Goal: Transaction & Acquisition: Purchase product/service

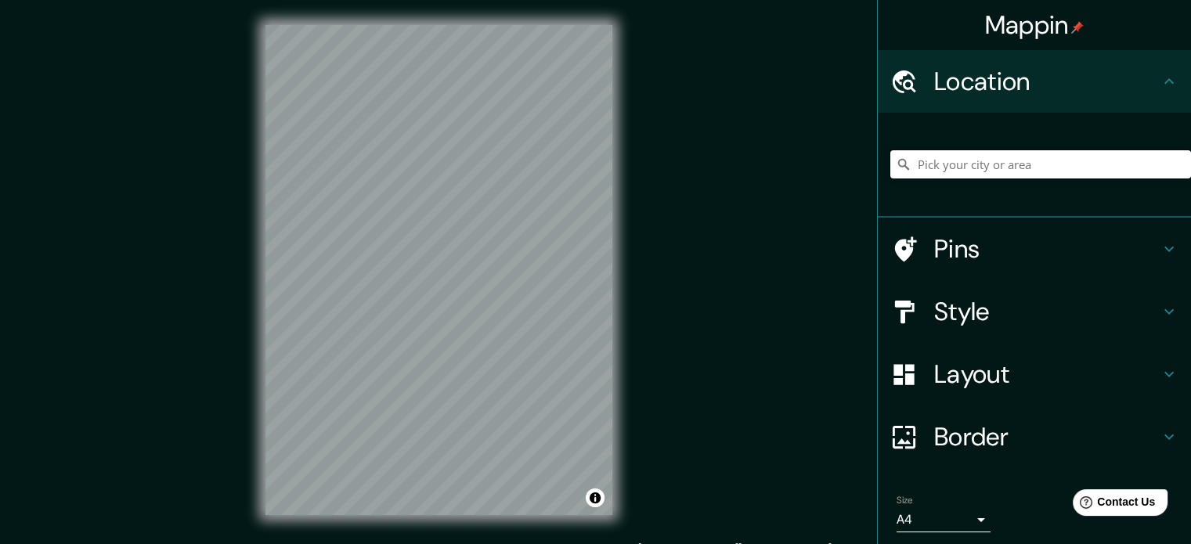
click at [988, 167] on input "Pick your city or area" at bounding box center [1041, 164] width 301 height 28
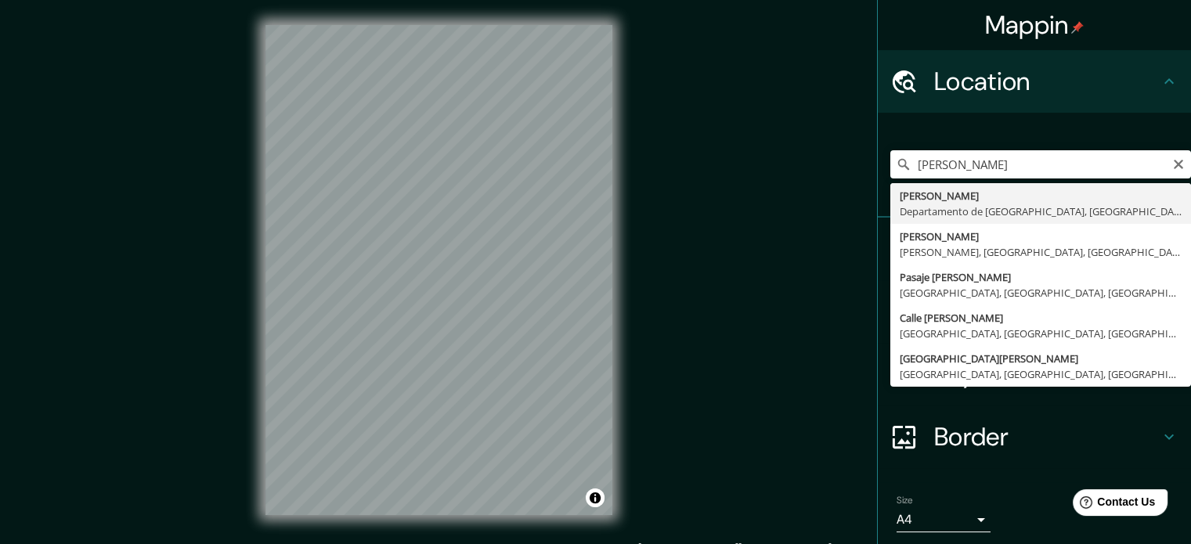
type input "[PERSON_NAME], Departamento de [GEOGRAPHIC_DATA], [GEOGRAPHIC_DATA]"
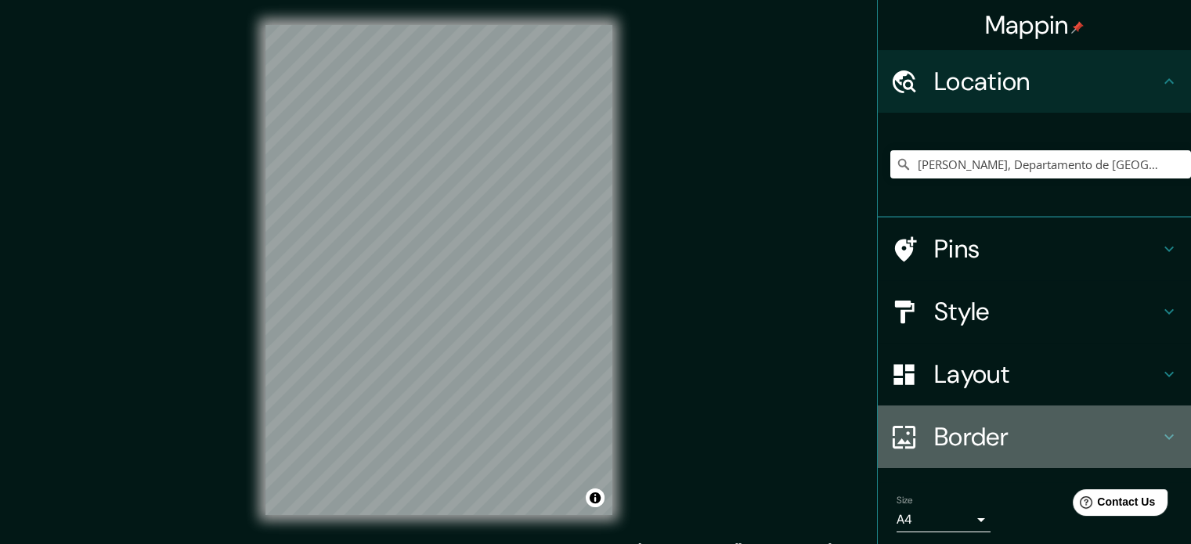
click at [993, 441] on h4 "Border" at bounding box center [1047, 436] width 226 height 31
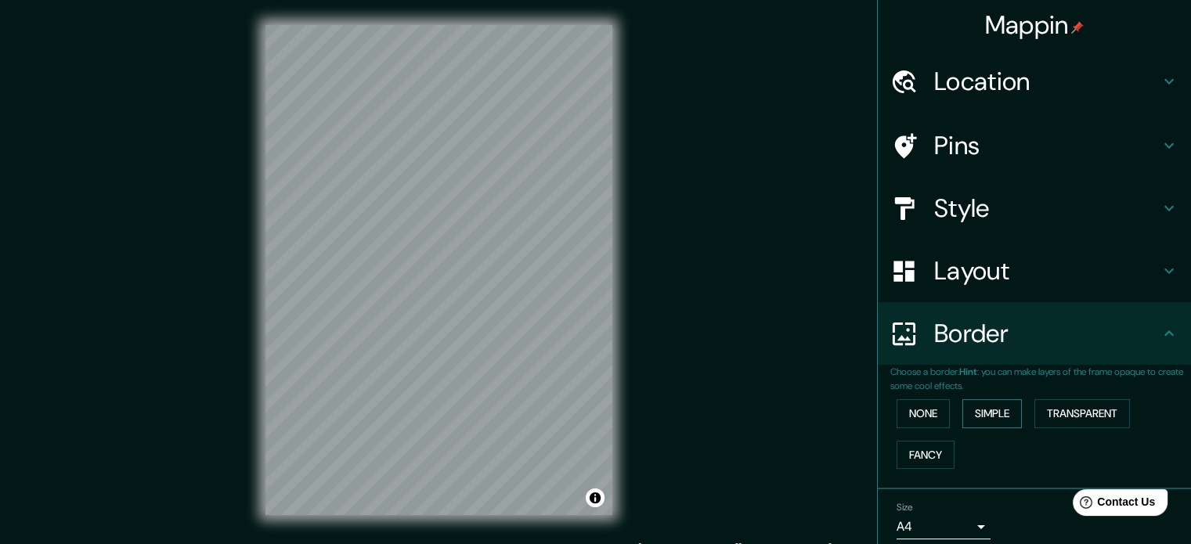
click at [991, 413] on button "Simple" at bounding box center [993, 413] width 60 height 29
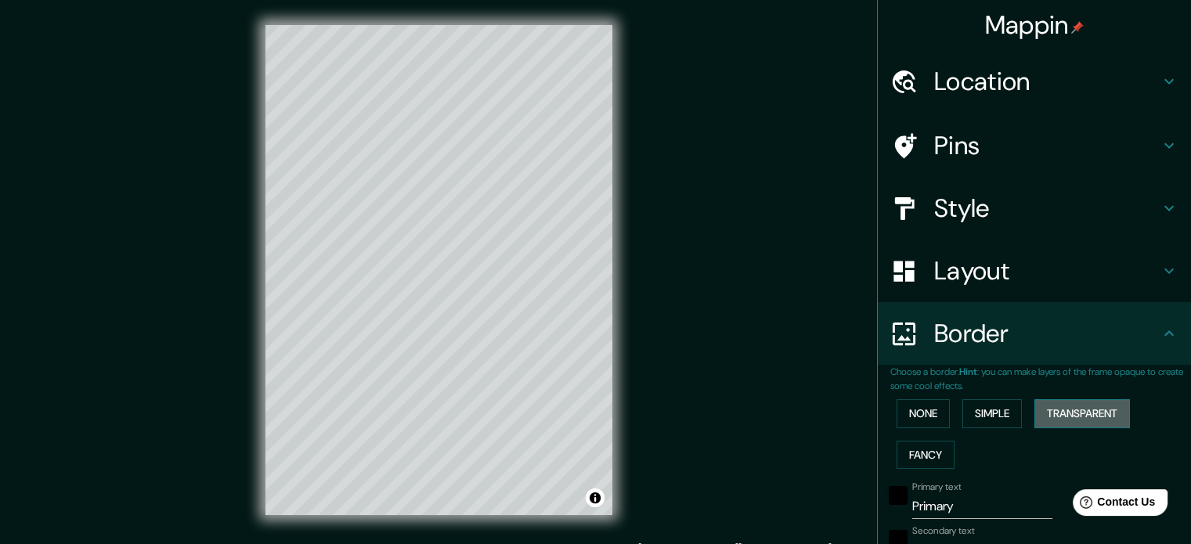
click at [1066, 413] on button "Transparent" at bounding box center [1083, 413] width 96 height 29
click at [918, 416] on button "None" at bounding box center [923, 413] width 53 height 29
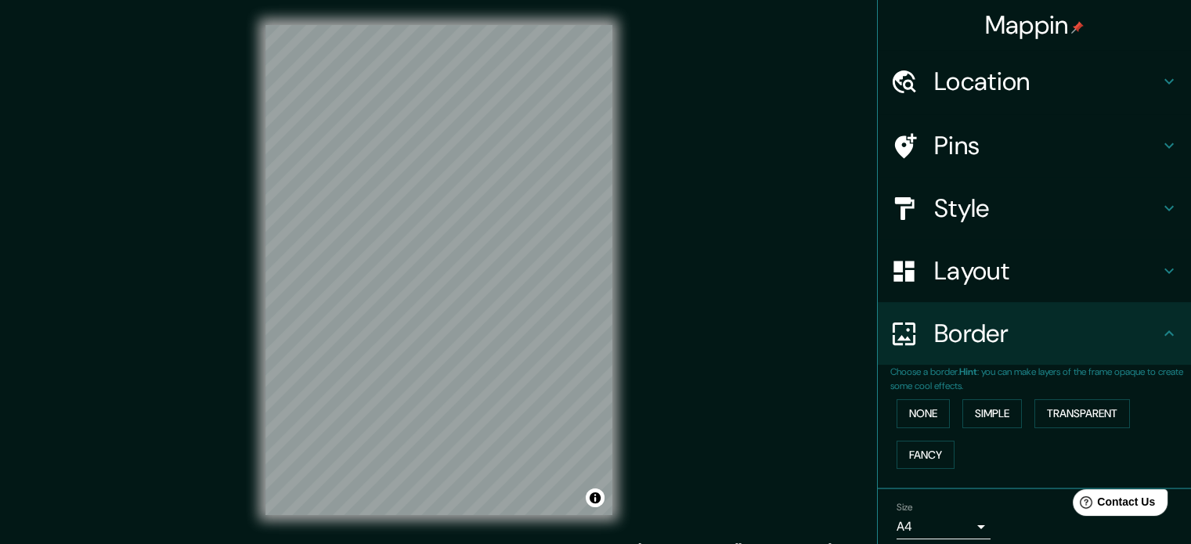
click at [956, 274] on h4 "Layout" at bounding box center [1047, 270] width 226 height 31
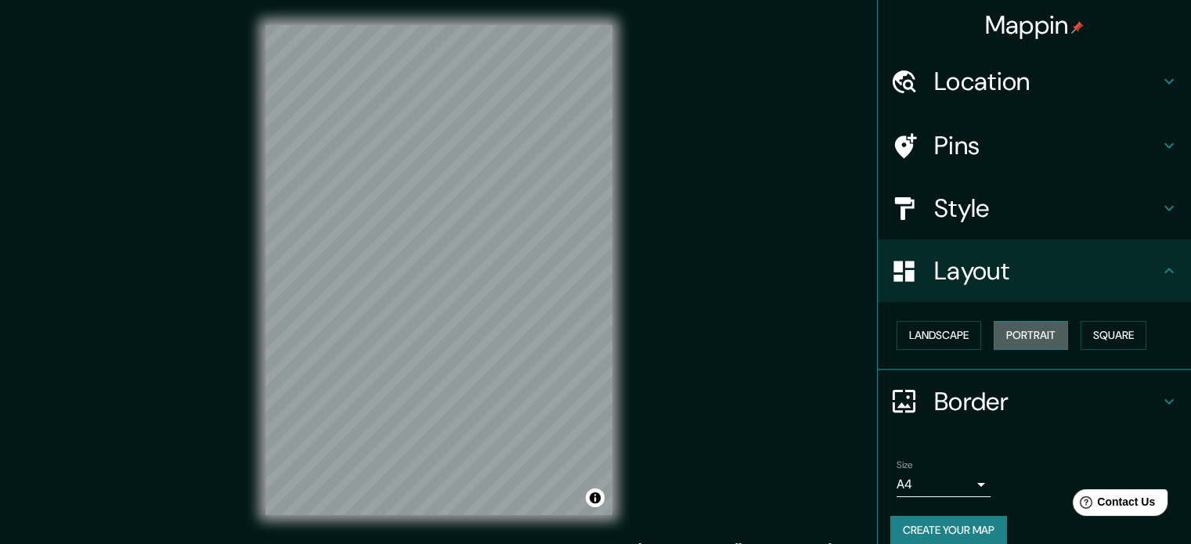
click at [1015, 333] on button "Portrait" at bounding box center [1031, 335] width 74 height 29
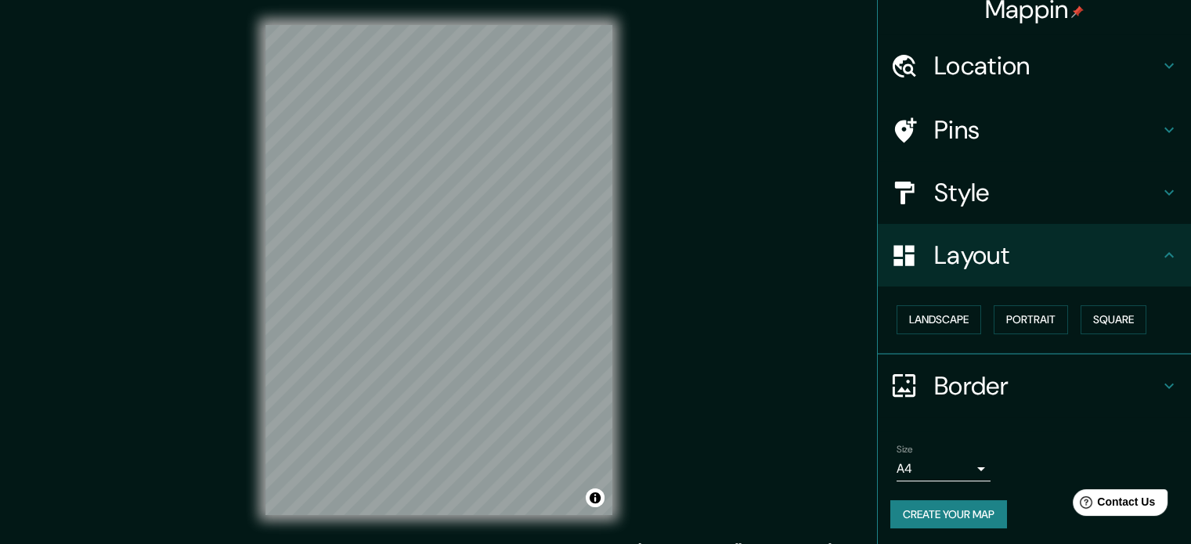
scroll to position [17, 0]
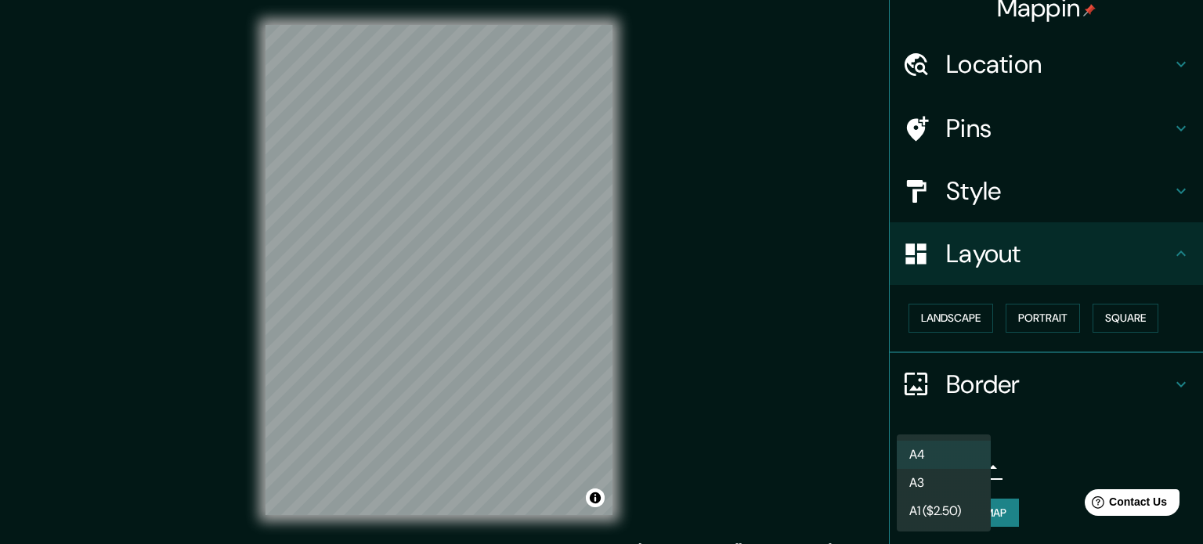
click at [972, 473] on body "Mappin Location Victor Larco Herrera, Departamento de La Libertad, Perú Pins St…" at bounding box center [601, 272] width 1203 height 544
click at [970, 481] on li "A3" at bounding box center [944, 483] width 94 height 28
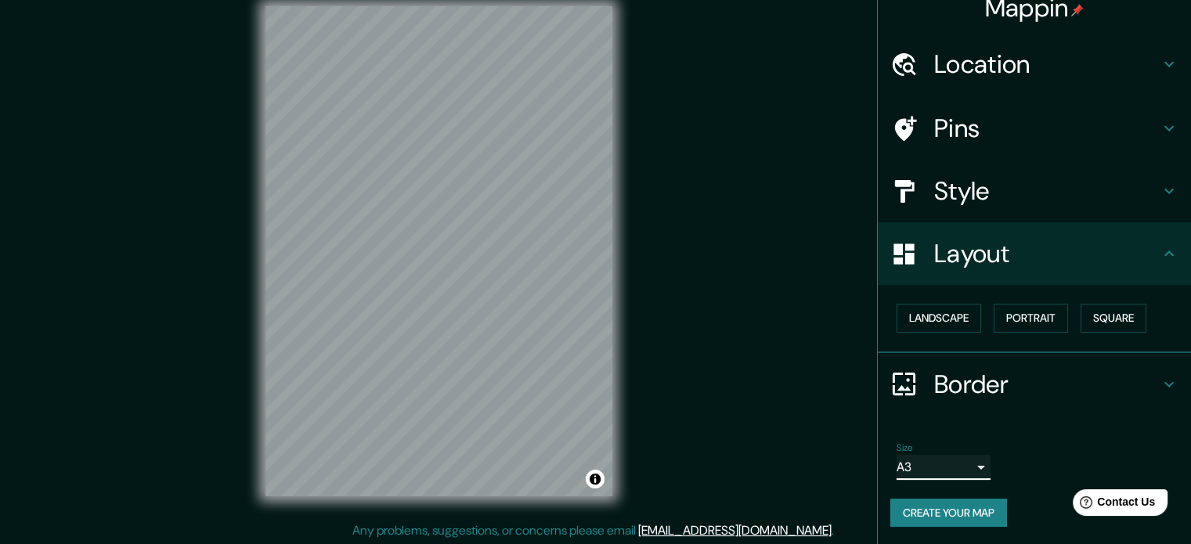
scroll to position [20, 0]
click at [960, 253] on h4 "Layout" at bounding box center [1047, 253] width 226 height 31
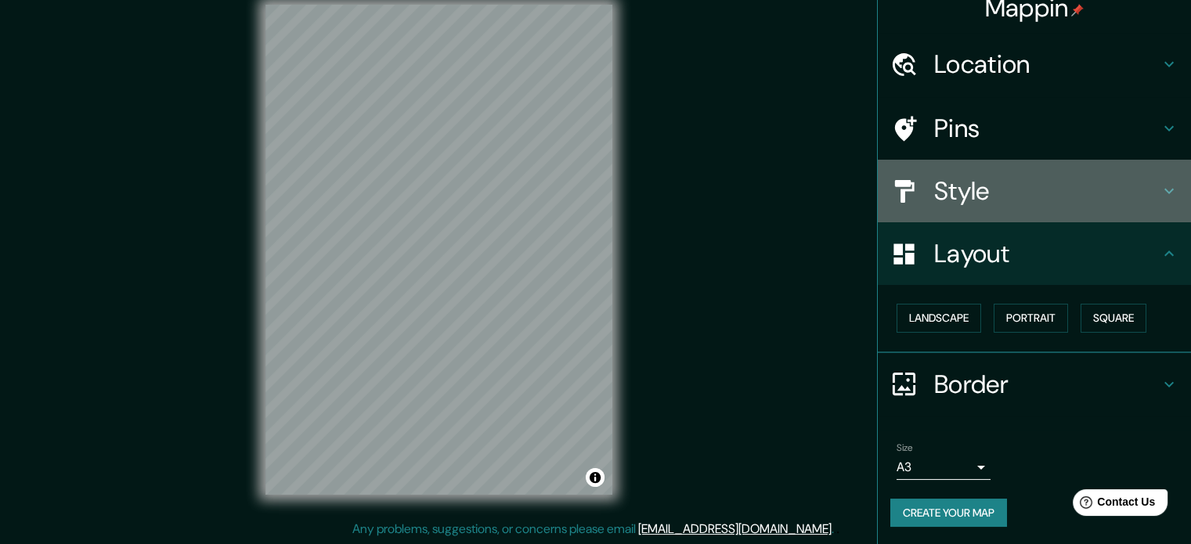
click at [971, 203] on h4 "Style" at bounding box center [1047, 190] width 226 height 31
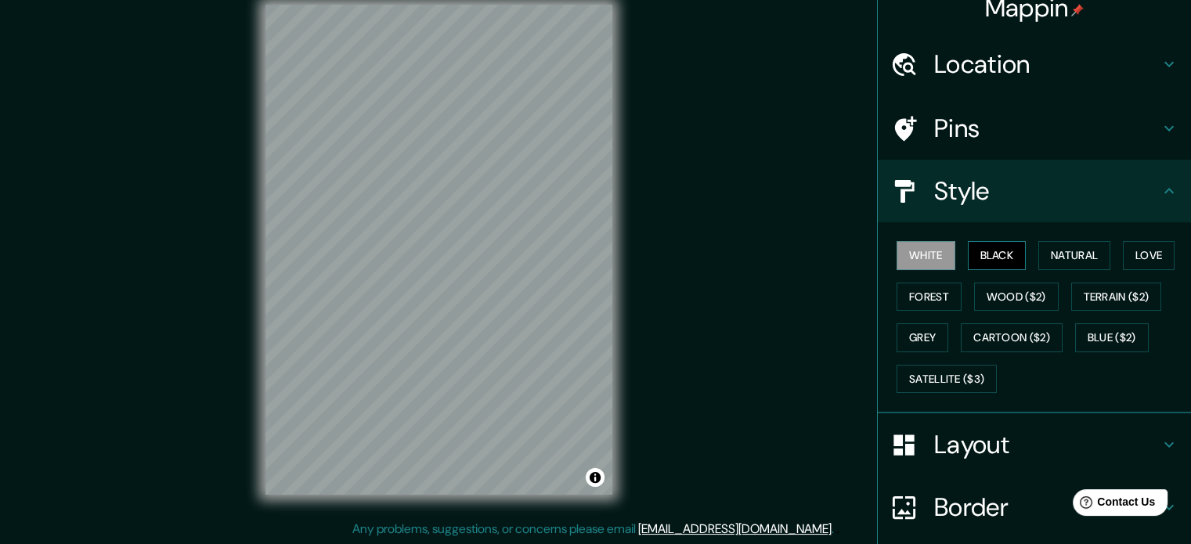
click at [978, 249] on button "Black" at bounding box center [997, 255] width 59 height 29
click at [1039, 253] on button "Natural" at bounding box center [1075, 255] width 72 height 29
click at [1123, 252] on button "Love" at bounding box center [1149, 255] width 52 height 29
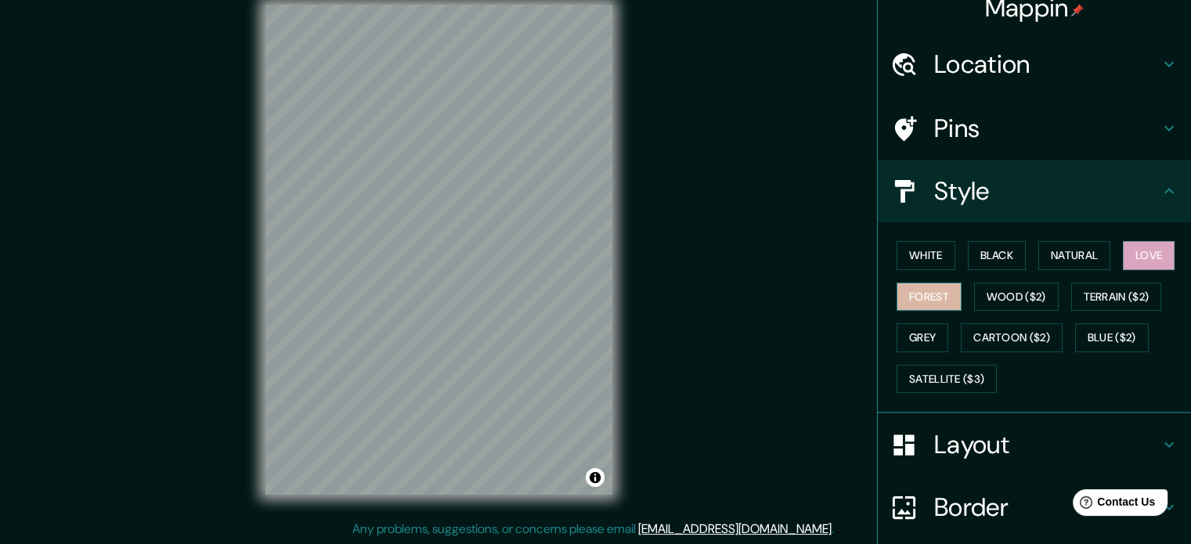
click at [918, 296] on button "Forest" at bounding box center [929, 297] width 65 height 29
click at [979, 292] on button "Wood ($2)" at bounding box center [1016, 297] width 85 height 29
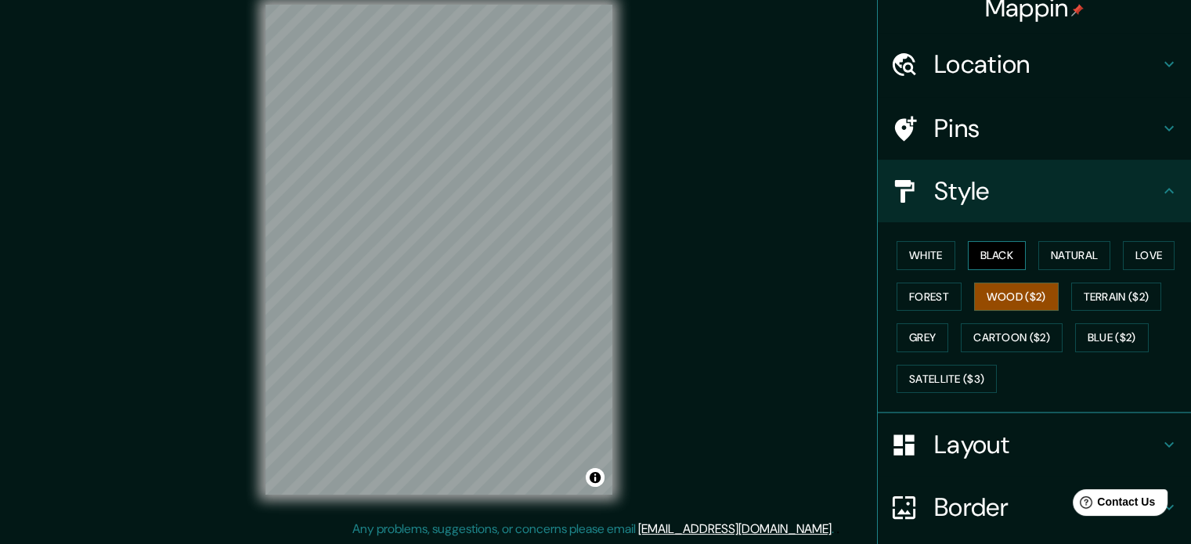
click at [993, 267] on button "Black" at bounding box center [997, 255] width 59 height 29
click at [992, 258] on button "Black" at bounding box center [997, 255] width 59 height 29
click at [1043, 256] on button "Natural" at bounding box center [1075, 255] width 72 height 29
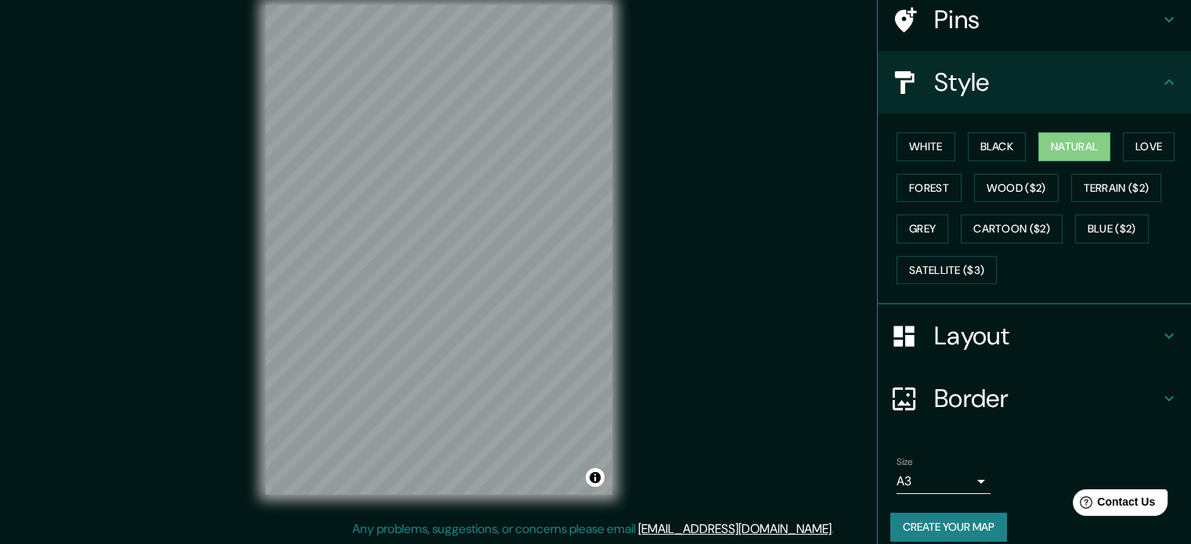
scroll to position [139, 0]
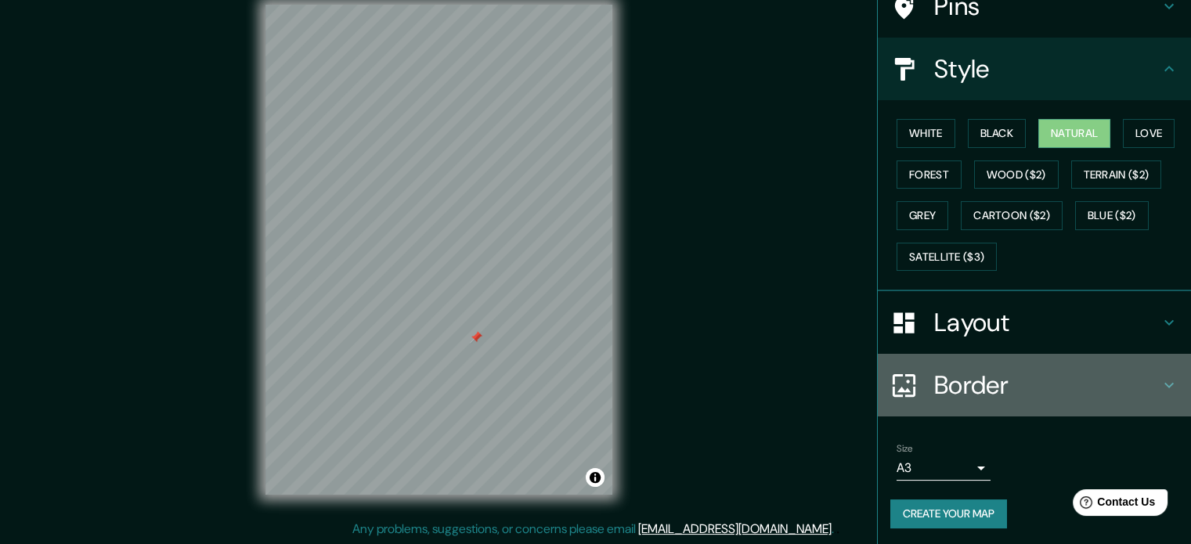
click at [952, 370] on h4 "Border" at bounding box center [1047, 385] width 226 height 31
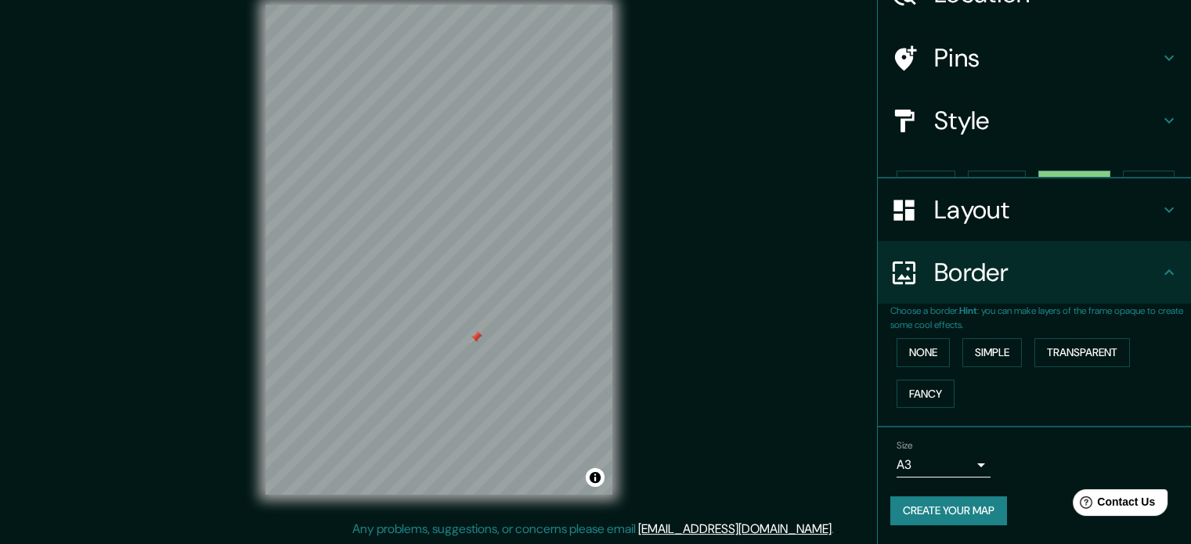
scroll to position [60, 0]
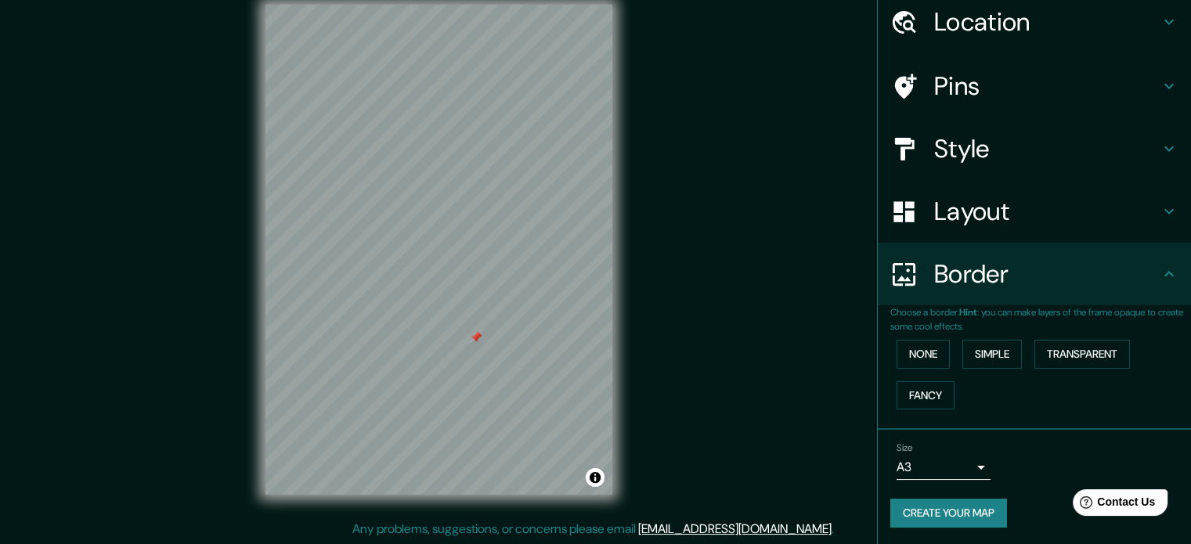
click at [946, 276] on h4 "Border" at bounding box center [1047, 273] width 226 height 31
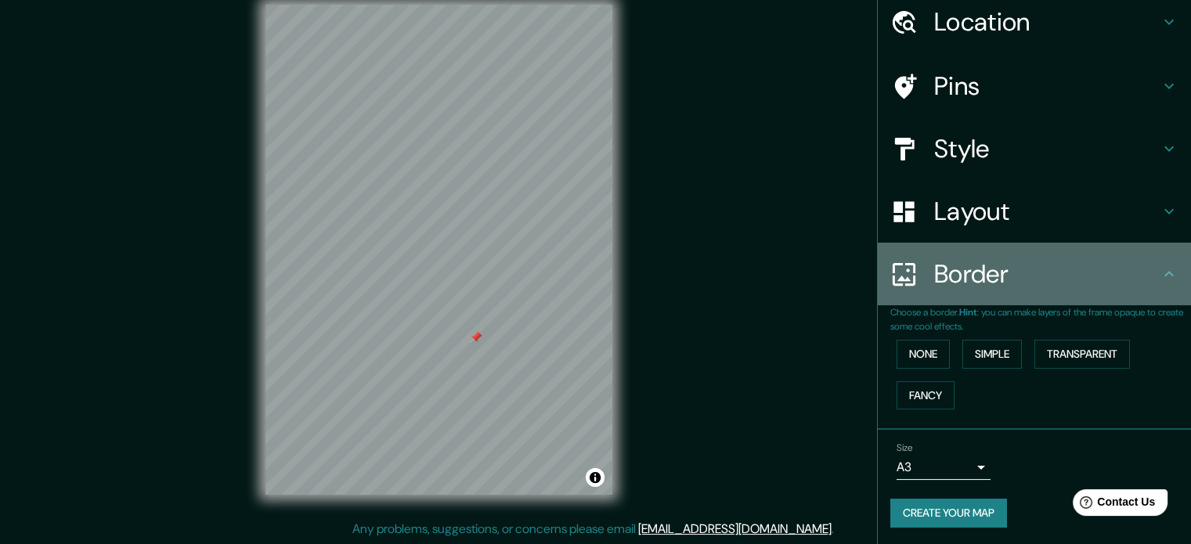
click at [1150, 275] on div "Border" at bounding box center [1034, 274] width 313 height 63
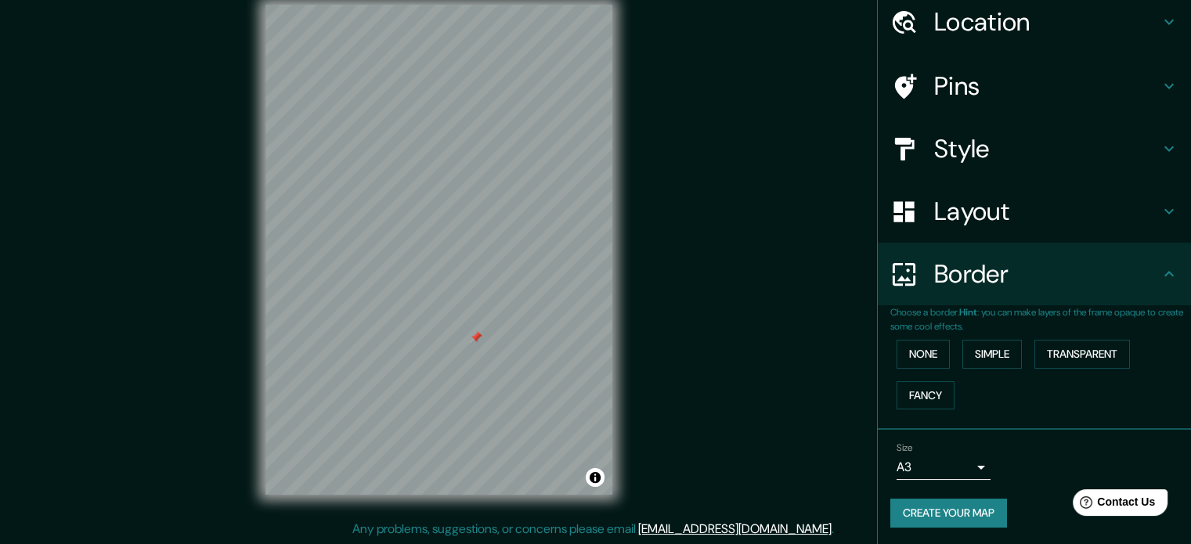
click at [1160, 275] on icon at bounding box center [1169, 274] width 19 height 19
click at [971, 94] on h4 "Pins" at bounding box center [1047, 85] width 226 height 31
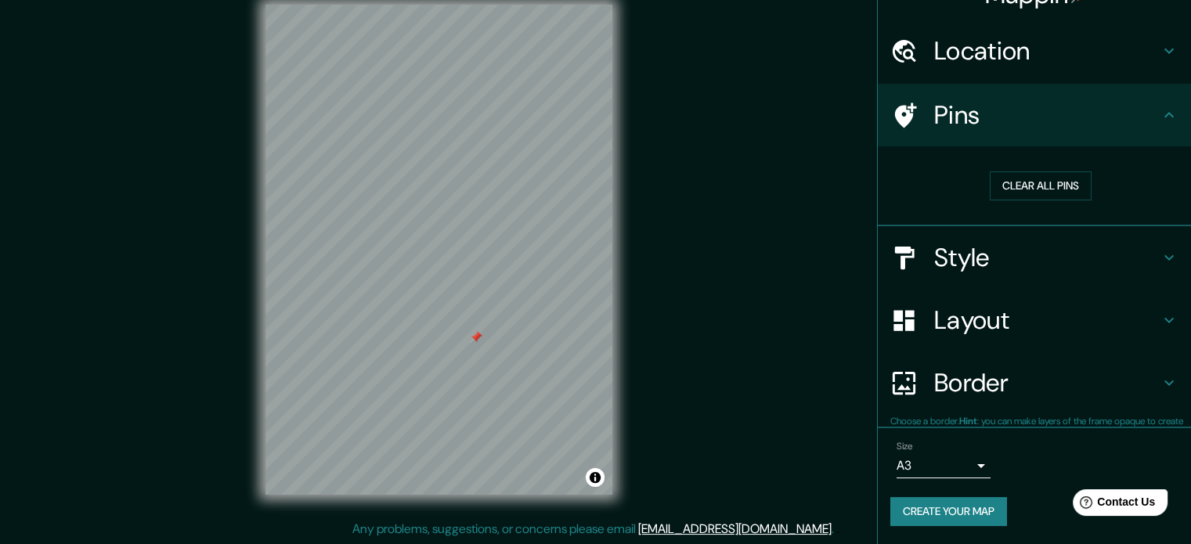
scroll to position [30, 0]
click at [990, 399] on div "Border" at bounding box center [1034, 384] width 313 height 63
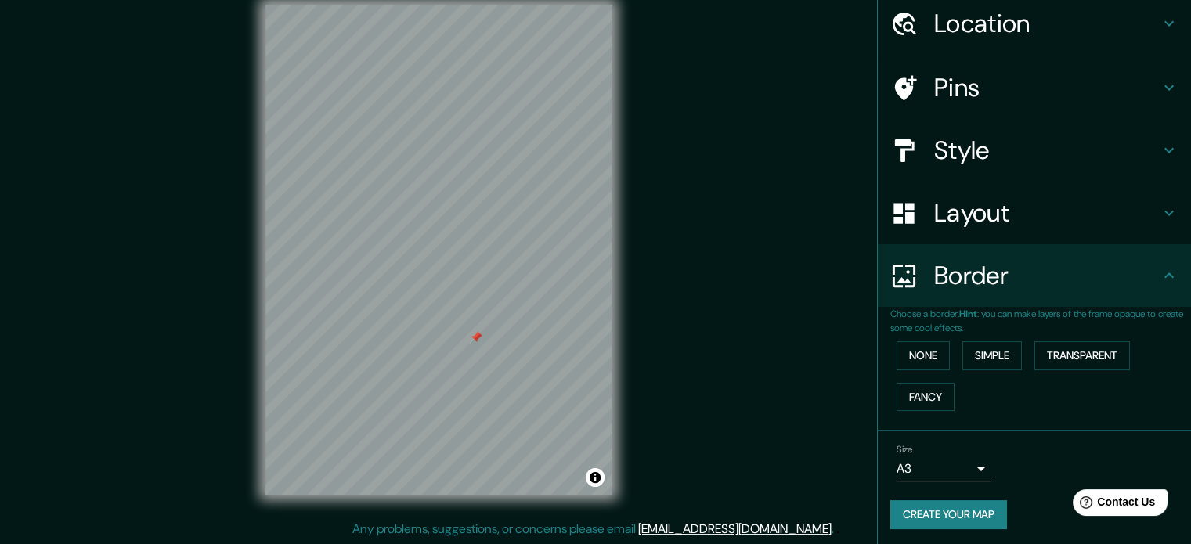
scroll to position [60, 0]
click at [478, 341] on div at bounding box center [477, 342] width 13 height 13
click at [720, 313] on div "Mappin Location Victor Larco Herrera, Departamento de La Libertad, Perú Pins St…" at bounding box center [595, 263] width 1191 height 566
drag, startPoint x: 486, startPoint y: 332, endPoint x: 548, endPoint y: 329, distance: 62.0
click at [548, 329] on div at bounding box center [545, 330] width 13 height 13
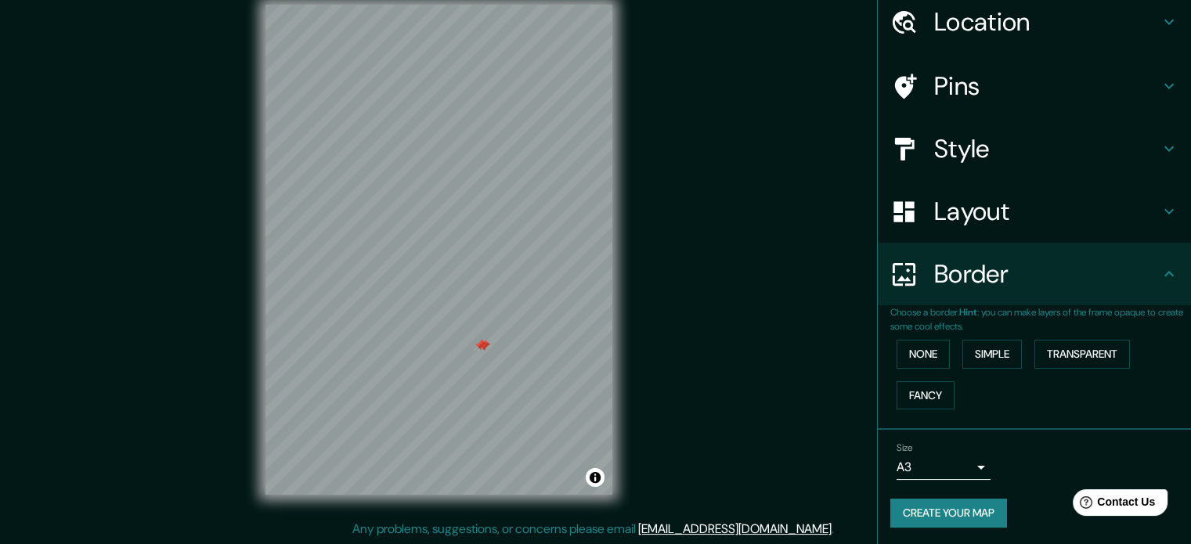
click at [480, 346] on div at bounding box center [480, 345] width 13 height 13
click at [735, 325] on div "Mappin Location Victor Larco Herrera, Departamento de La Libertad, Perú Pins St…" at bounding box center [595, 263] width 1191 height 566
click at [948, 207] on h4 "Layout" at bounding box center [1047, 211] width 226 height 31
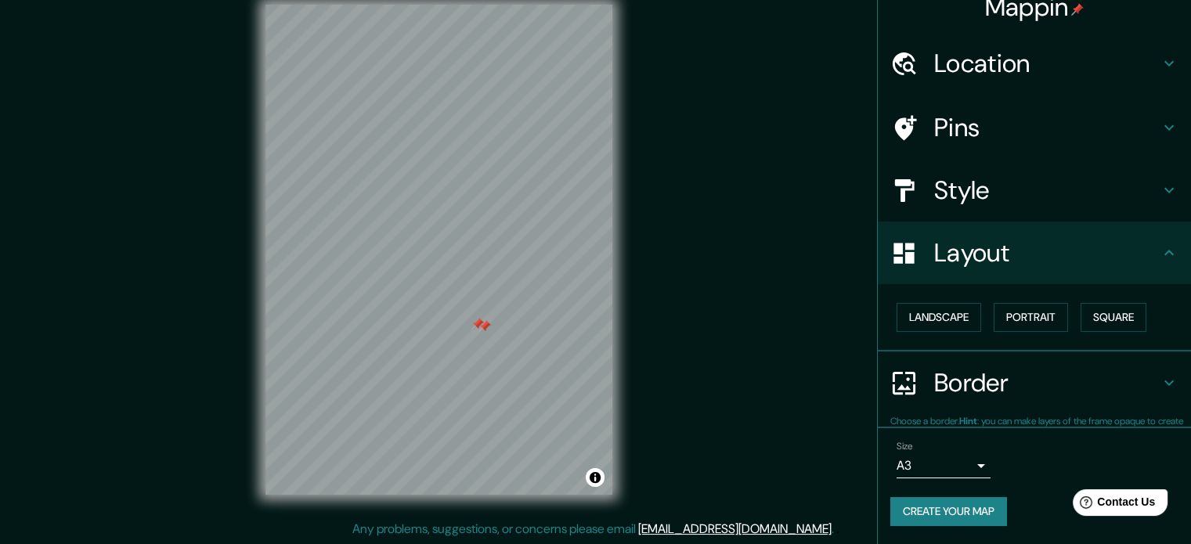
scroll to position [17, 0]
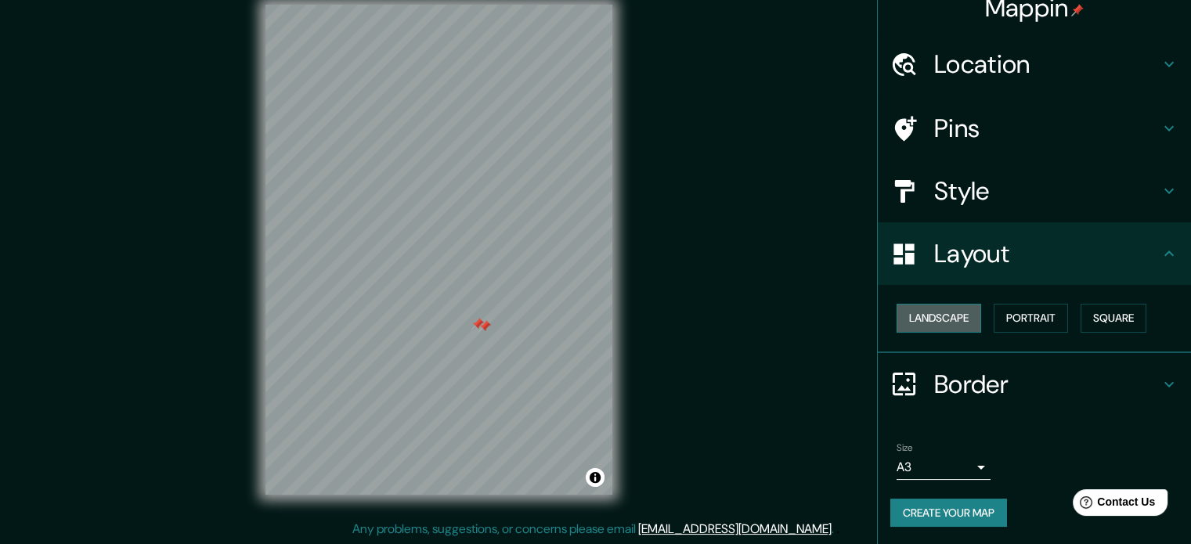
click at [962, 321] on button "Landscape" at bounding box center [939, 318] width 85 height 29
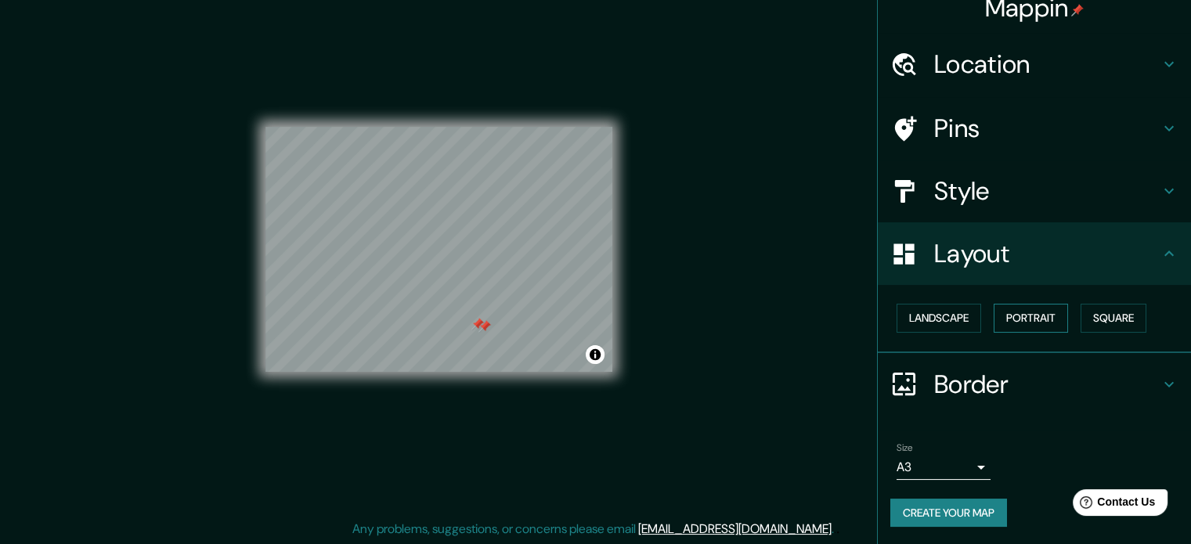
click at [1032, 319] on button "Portrait" at bounding box center [1031, 318] width 74 height 29
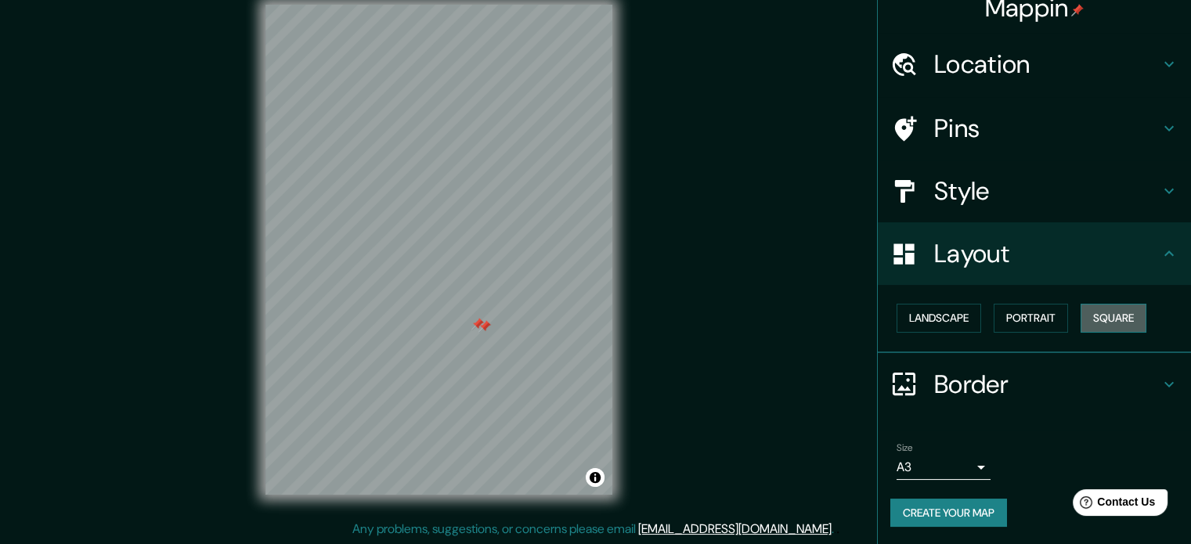
click at [1091, 319] on button "Square" at bounding box center [1114, 318] width 66 height 29
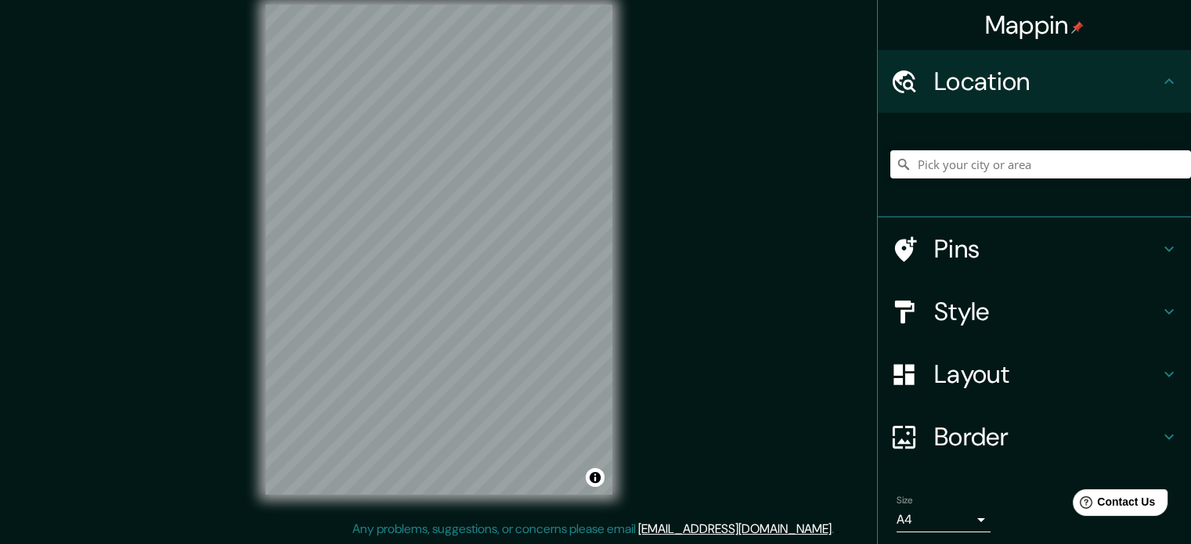
click at [954, 157] on input "Pick your city or area" at bounding box center [1041, 164] width 301 height 28
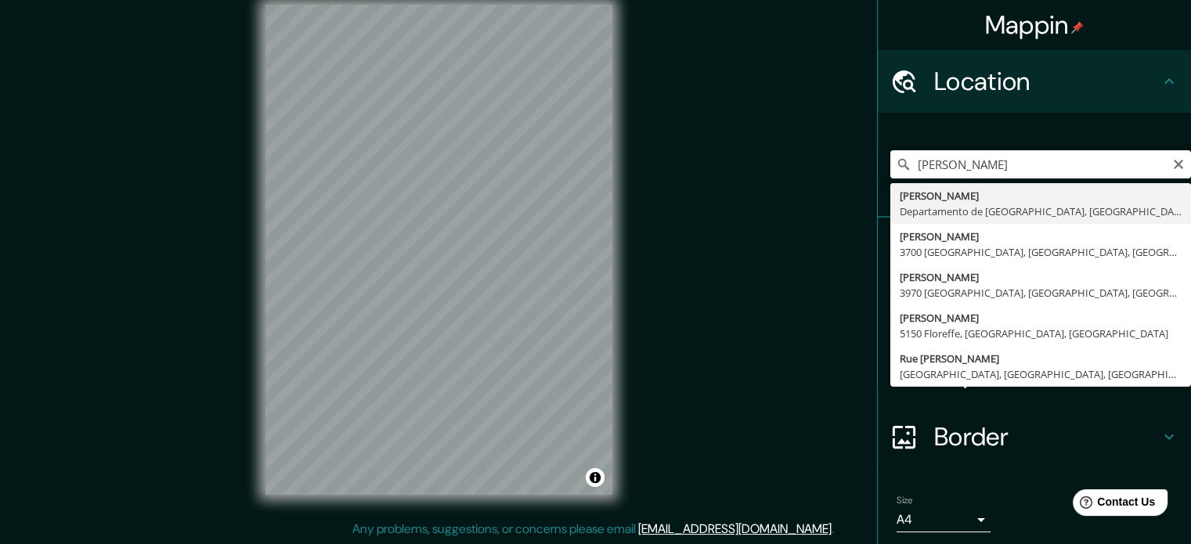
type input "[PERSON_NAME], Departamento de [GEOGRAPHIC_DATA], [GEOGRAPHIC_DATA]"
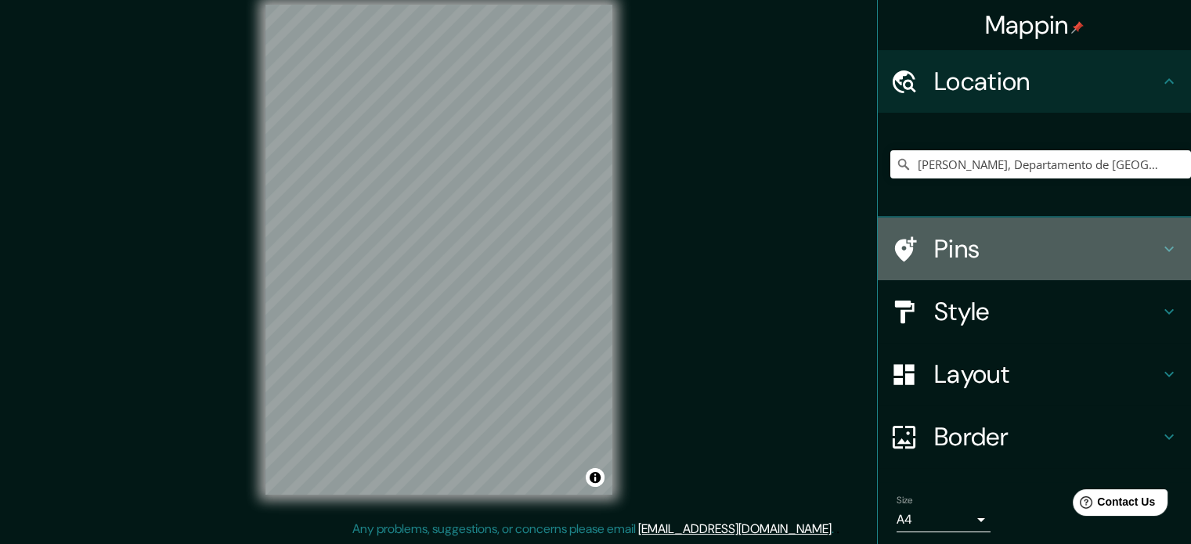
click at [965, 269] on div "Pins" at bounding box center [1034, 249] width 313 height 63
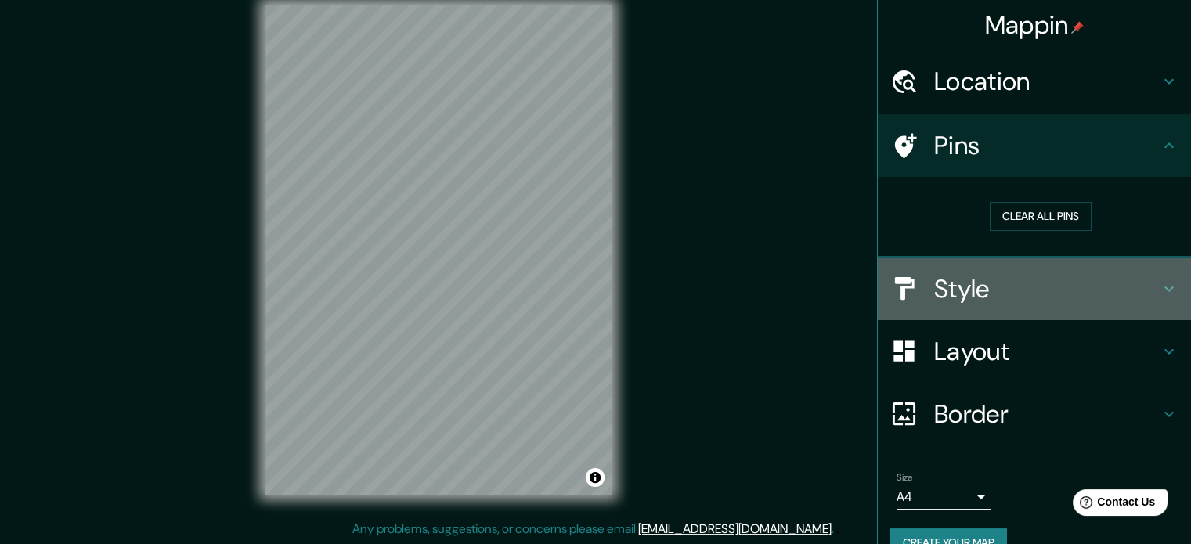
click at [965, 300] on h4 "Style" at bounding box center [1047, 288] width 226 height 31
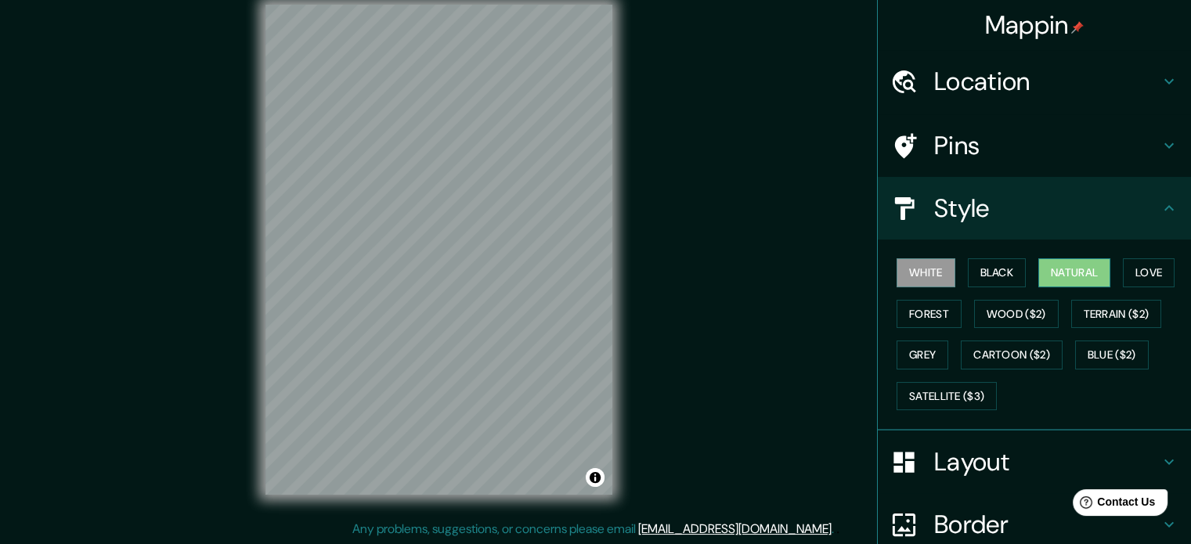
click at [1039, 272] on button "Natural" at bounding box center [1075, 272] width 72 height 29
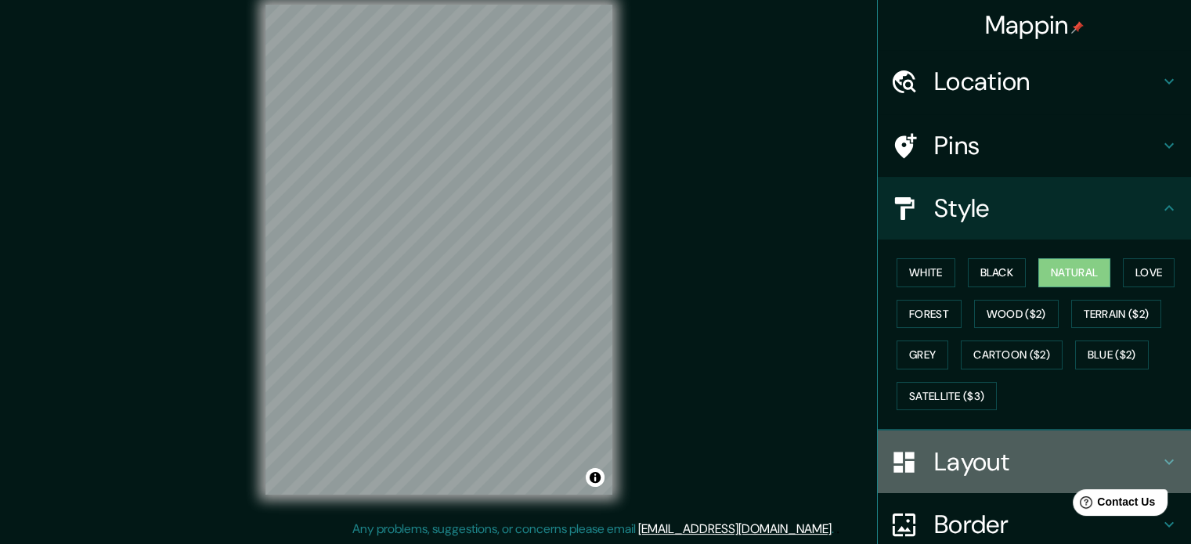
click at [917, 457] on div at bounding box center [913, 462] width 44 height 27
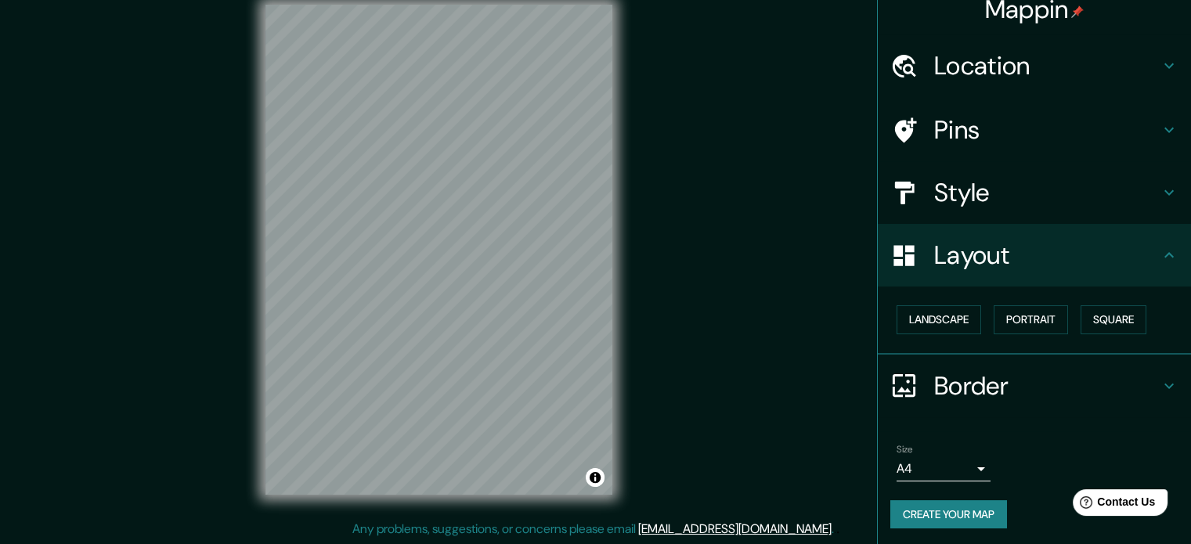
scroll to position [17, 0]
click at [1081, 320] on button "Square" at bounding box center [1114, 318] width 66 height 29
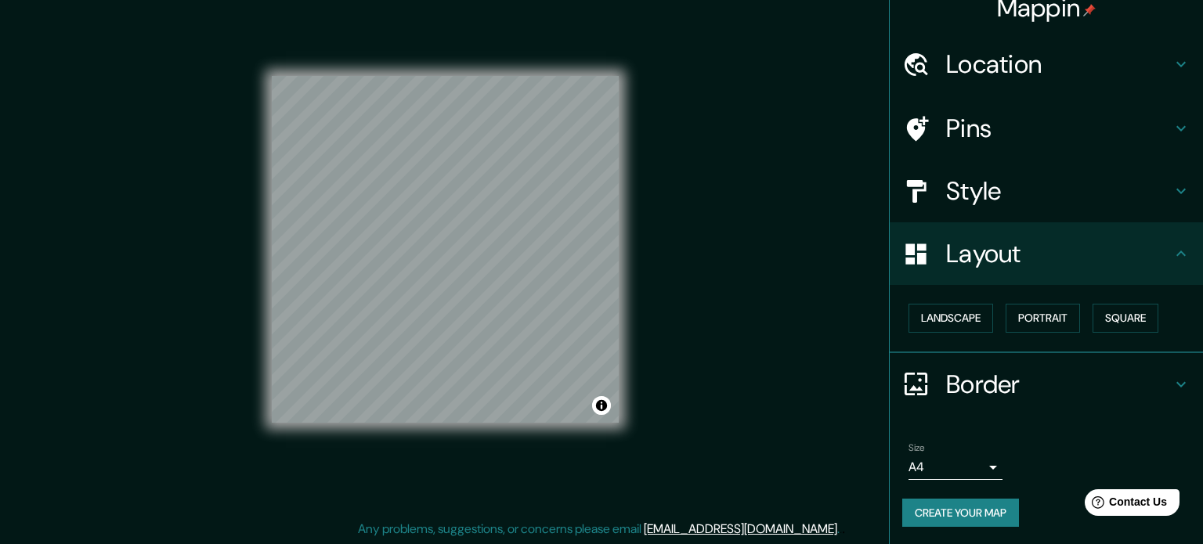
click at [970, 467] on body "Mappin Location Victor Larco Herrera, Departamento de La Libertad, Perú Pins St…" at bounding box center [601, 252] width 1203 height 544
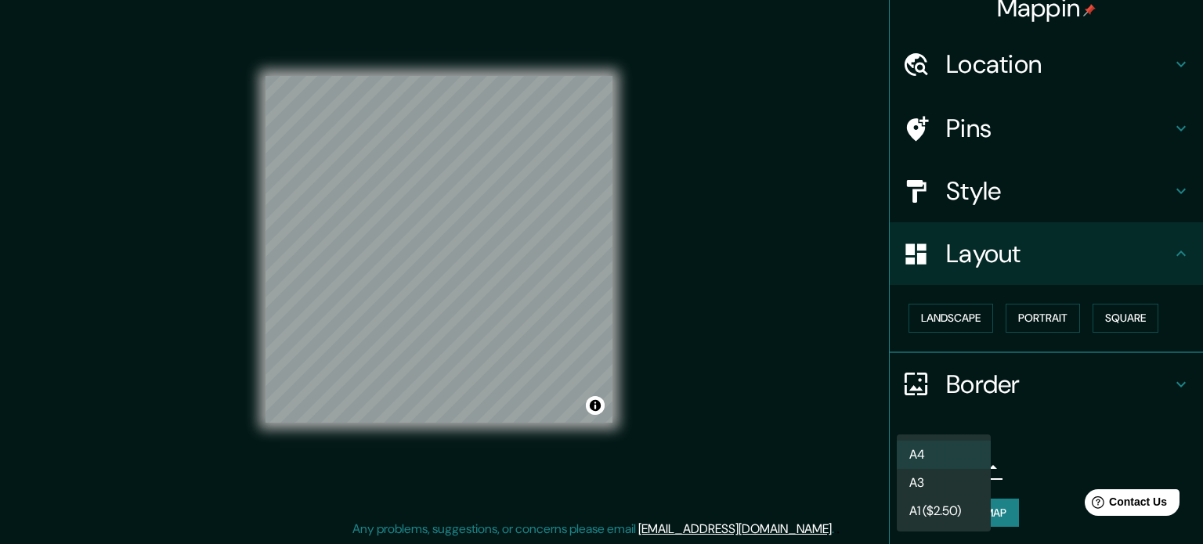
click at [963, 475] on li "A3" at bounding box center [944, 483] width 94 height 28
click at [963, 474] on body "Mappin Location Victor Larco Herrera, Departamento de La Libertad, Perú Pins St…" at bounding box center [601, 252] width 1203 height 544
click at [963, 452] on li "A4" at bounding box center [944, 455] width 94 height 28
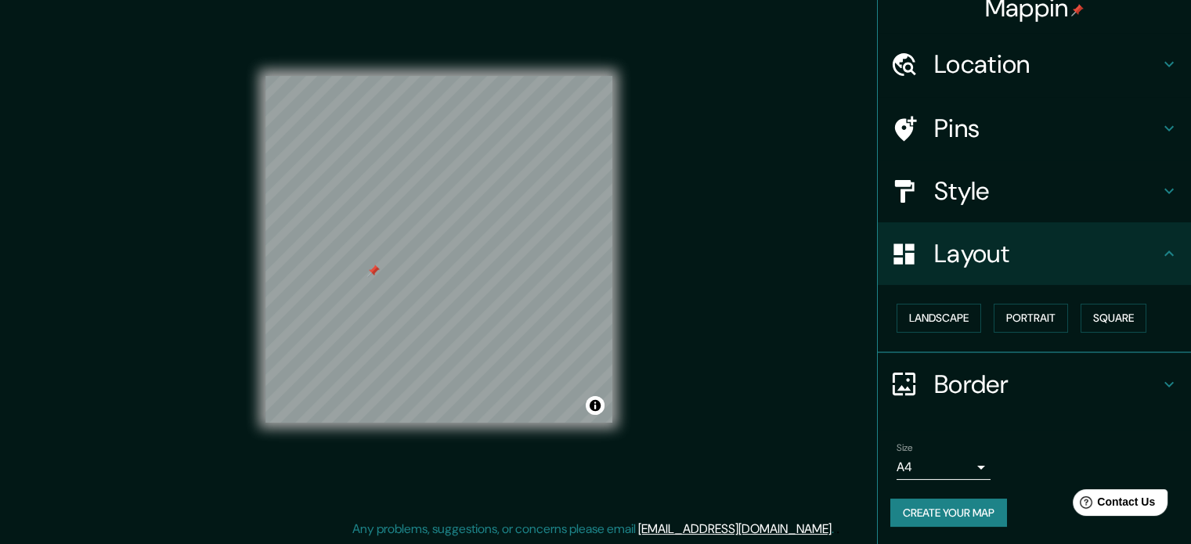
click at [907, 503] on button "Create your map" at bounding box center [949, 513] width 117 height 29
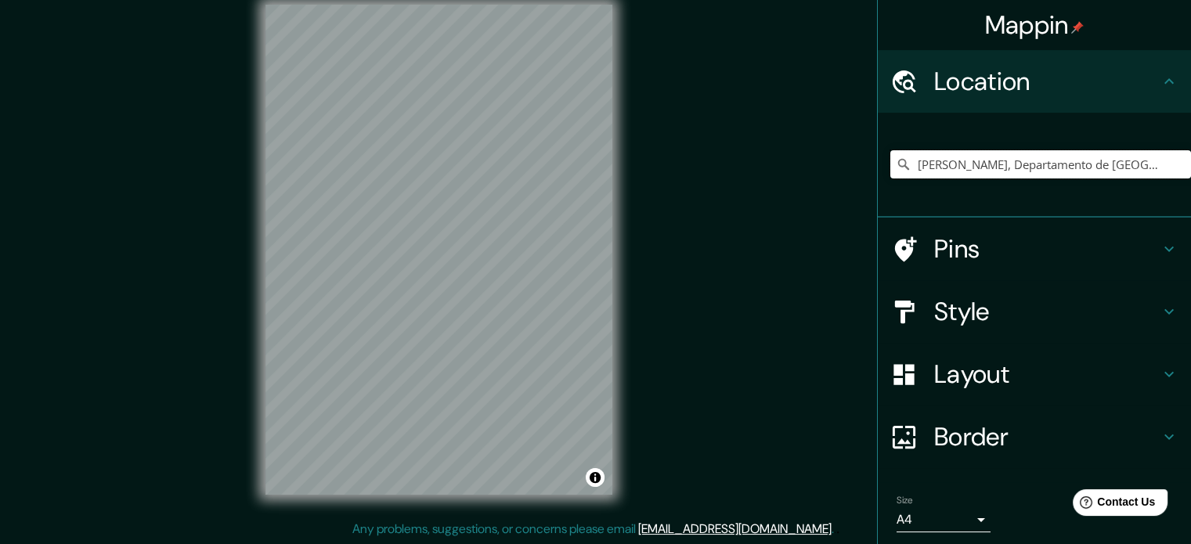
click at [906, 161] on input "[PERSON_NAME], Departamento de [GEOGRAPHIC_DATA], [GEOGRAPHIC_DATA]" at bounding box center [1041, 164] width 301 height 28
click at [1049, 167] on input "[PERSON_NAME], Departamento de [GEOGRAPHIC_DATA], [GEOGRAPHIC_DATA]" at bounding box center [1041, 164] width 301 height 28
click at [1159, 168] on input "[PERSON_NAME], Departamento de [GEOGRAPHIC_DATA], [GEOGRAPHIC_DATA]" at bounding box center [1041, 164] width 301 height 28
click at [1144, 161] on input "[PERSON_NAME], Departamento de [GEOGRAPHIC_DATA], [GEOGRAPHIC_DATA]" at bounding box center [1041, 164] width 301 height 28
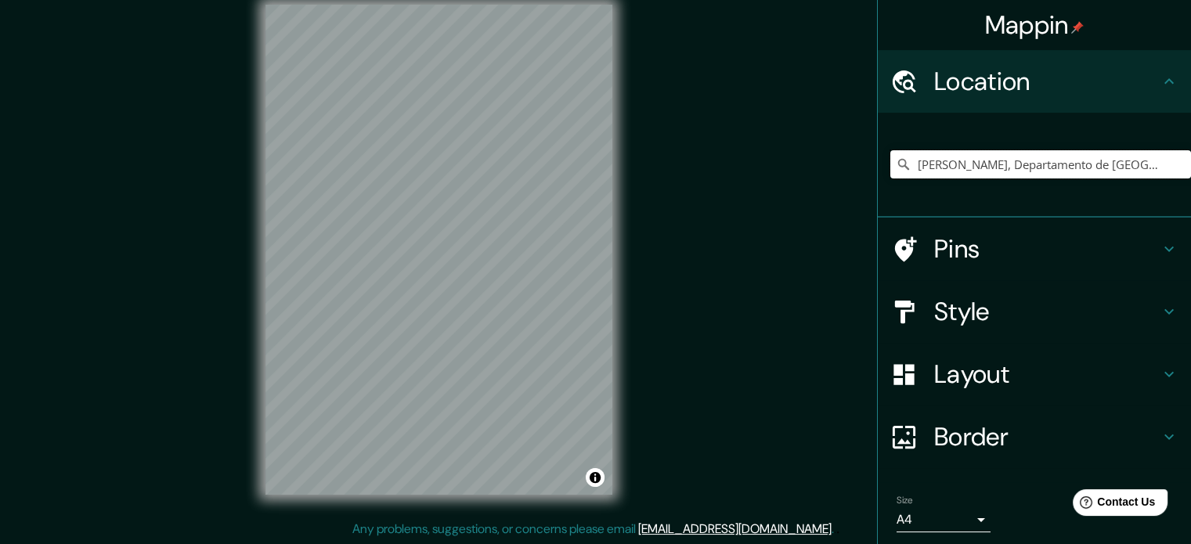
click at [1144, 163] on input "[PERSON_NAME], Departamento de [GEOGRAPHIC_DATA], [GEOGRAPHIC_DATA]" at bounding box center [1041, 164] width 301 height 28
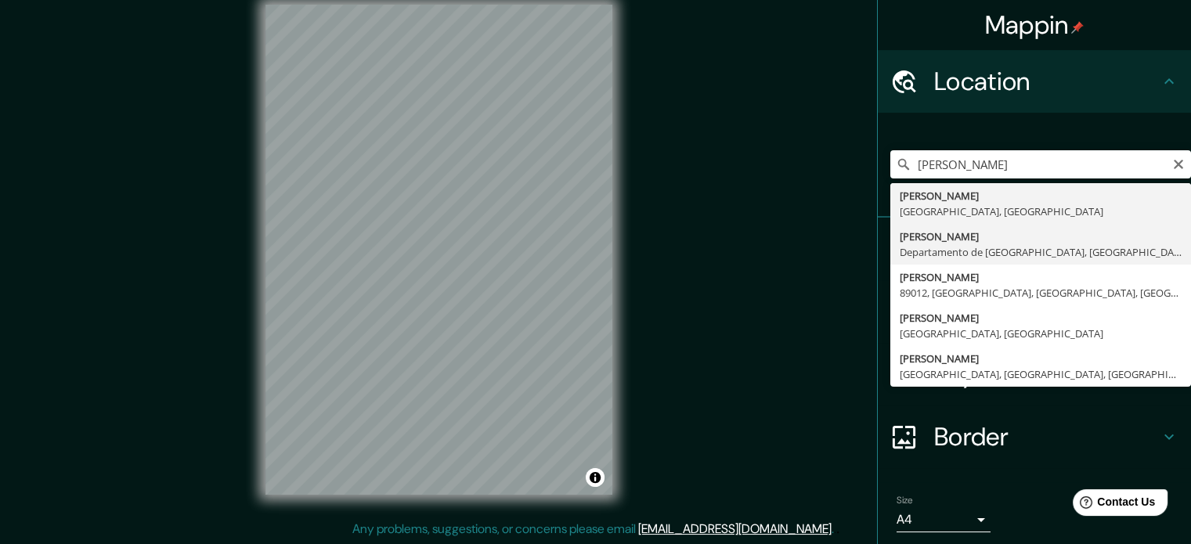
type input "[PERSON_NAME], Departamento de [GEOGRAPHIC_DATA], [GEOGRAPHIC_DATA]"
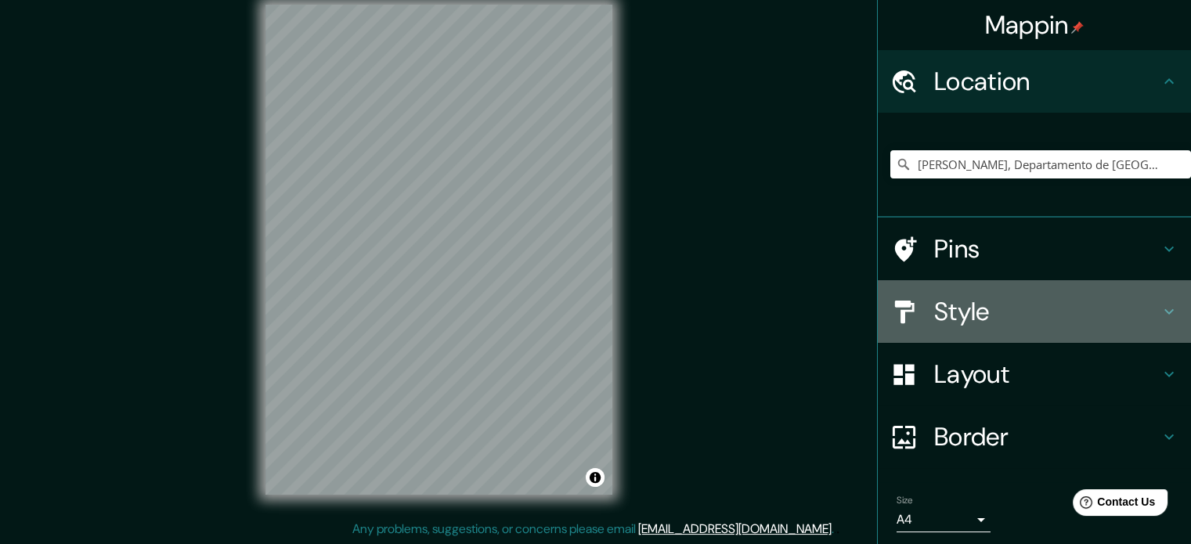
click at [974, 296] on h4 "Style" at bounding box center [1047, 311] width 226 height 31
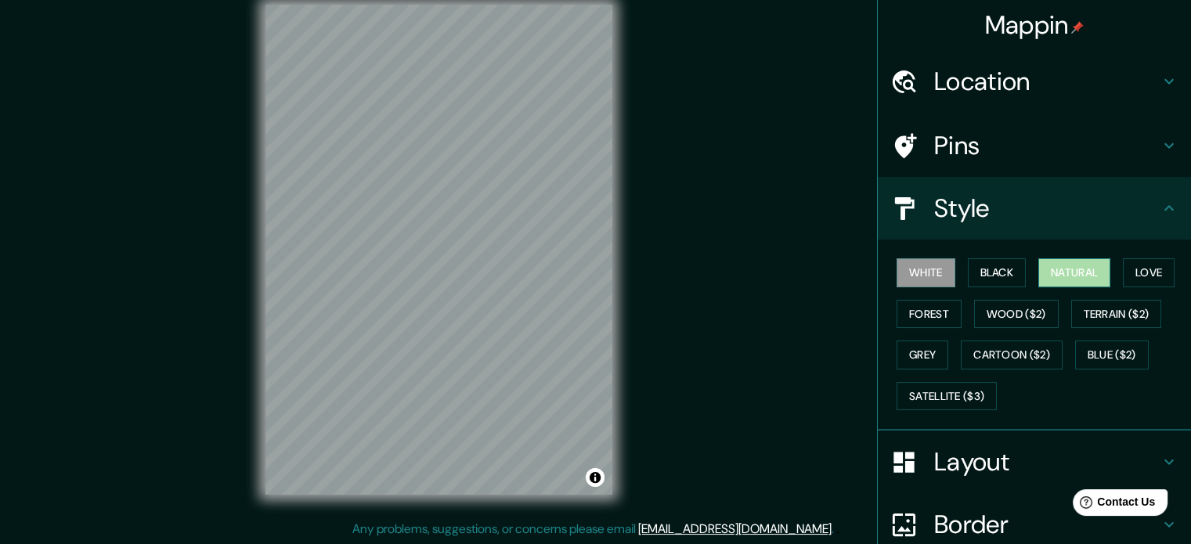
click at [1043, 278] on button "Natural" at bounding box center [1075, 272] width 72 height 29
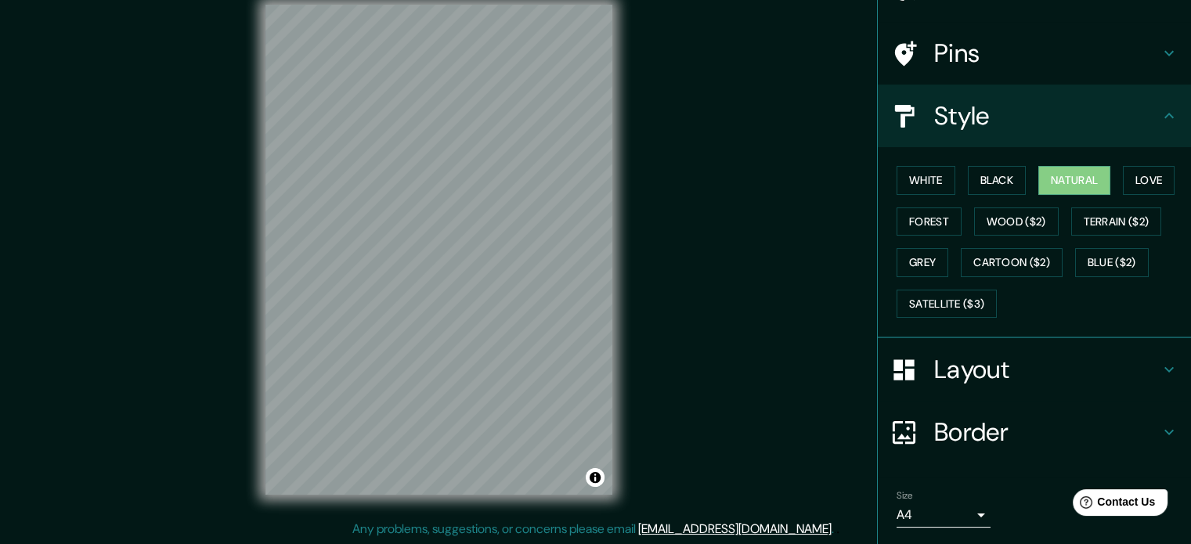
scroll to position [139, 0]
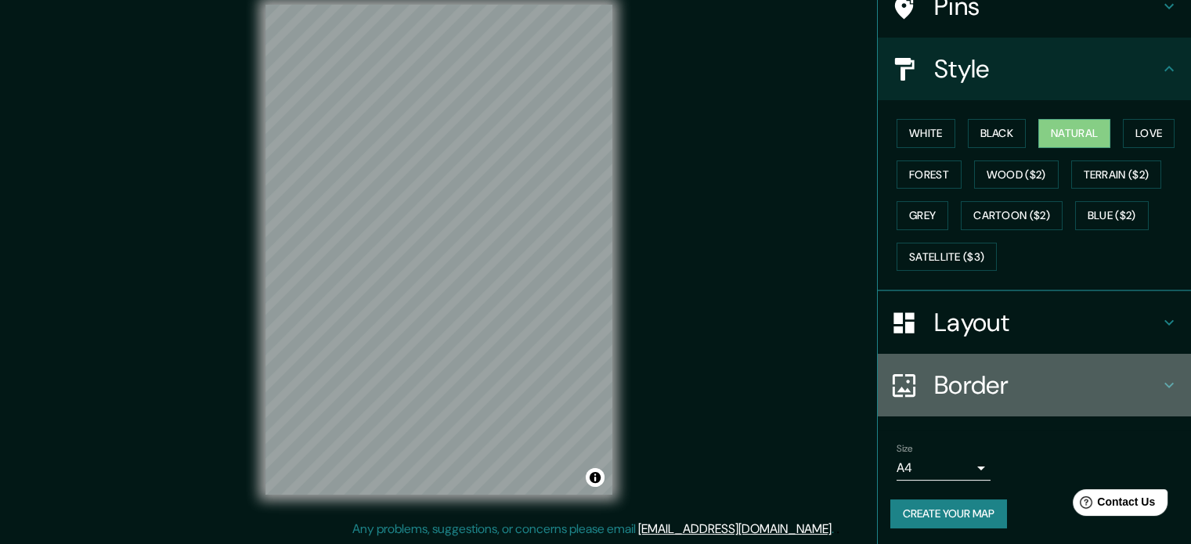
drag, startPoint x: 905, startPoint y: 406, endPoint x: 912, endPoint y: 440, distance: 35.2
click at [911, 437] on ul "Location Victor Larco Herrera, Departamento de La Libertad, Perú Pins Style Whi…" at bounding box center [1034, 229] width 313 height 637
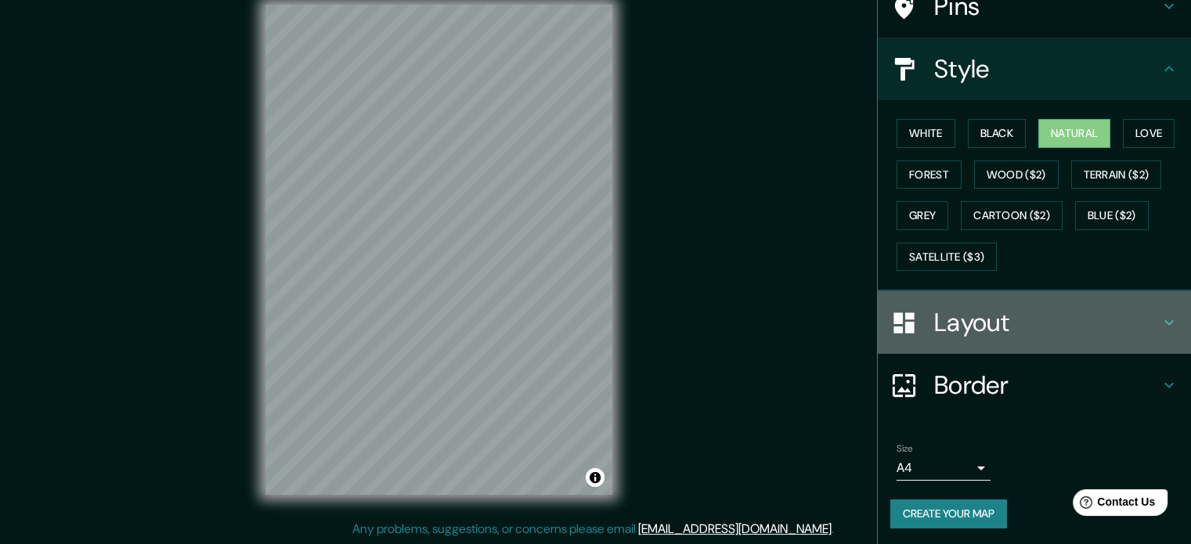
click at [943, 298] on div "Layout" at bounding box center [1034, 322] width 313 height 63
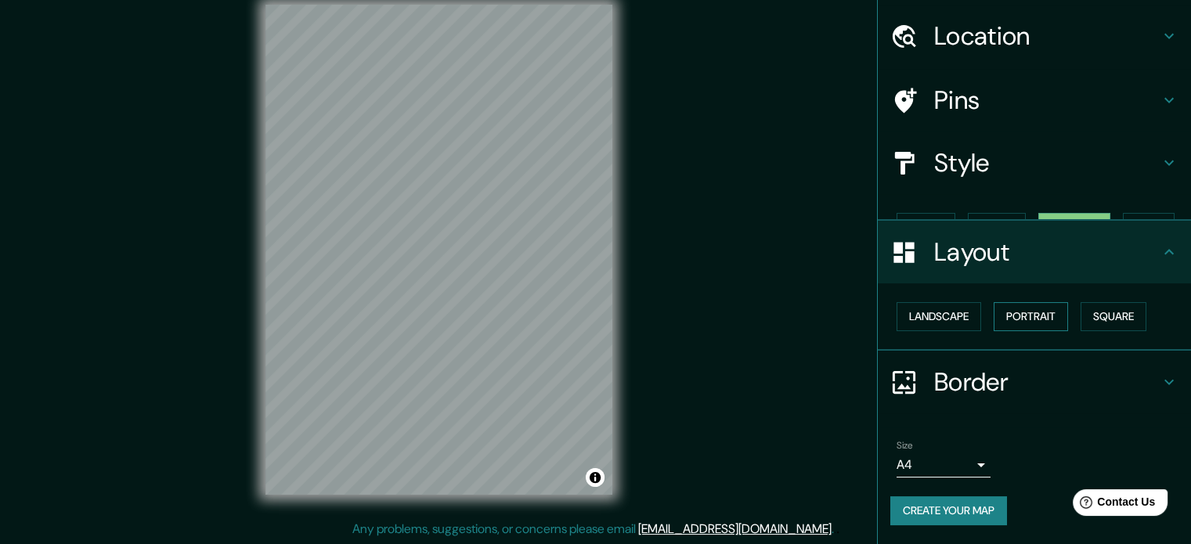
scroll to position [17, 0]
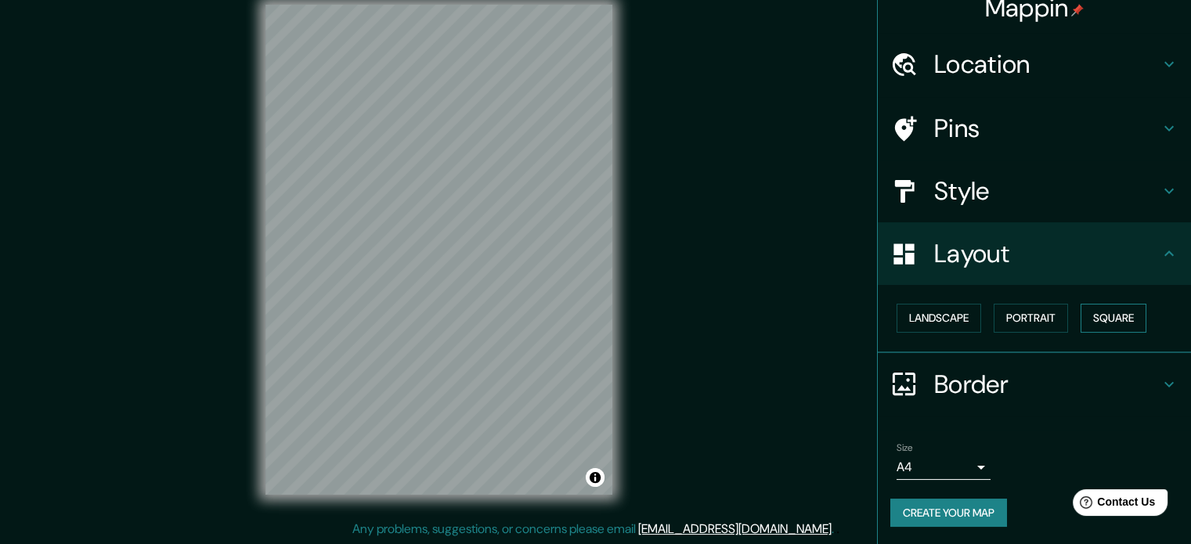
click at [1093, 316] on button "Square" at bounding box center [1114, 318] width 66 height 29
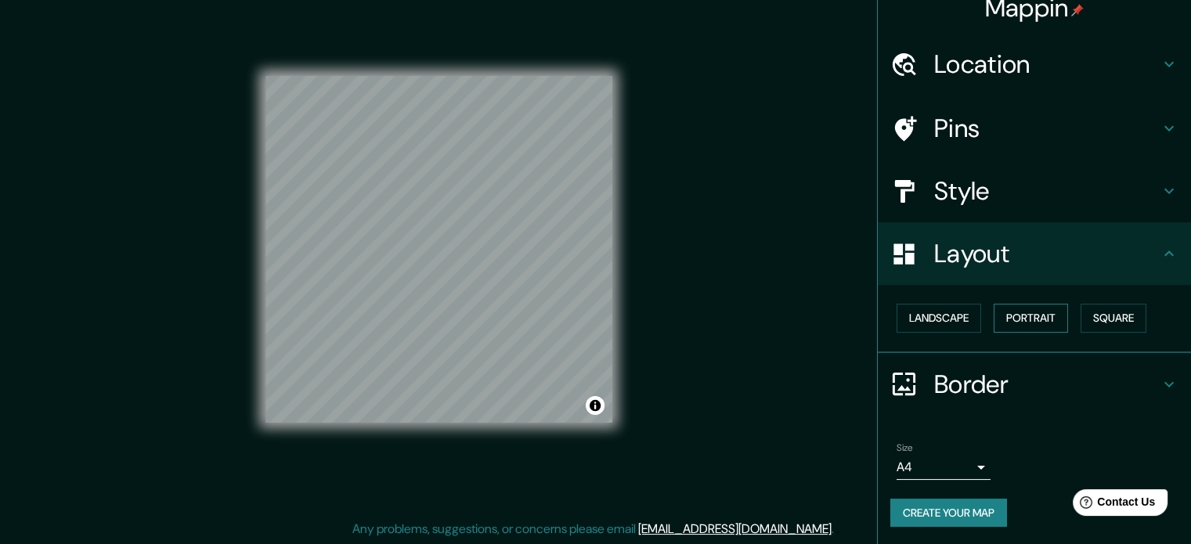
click at [1018, 313] on button "Portrait" at bounding box center [1031, 318] width 74 height 29
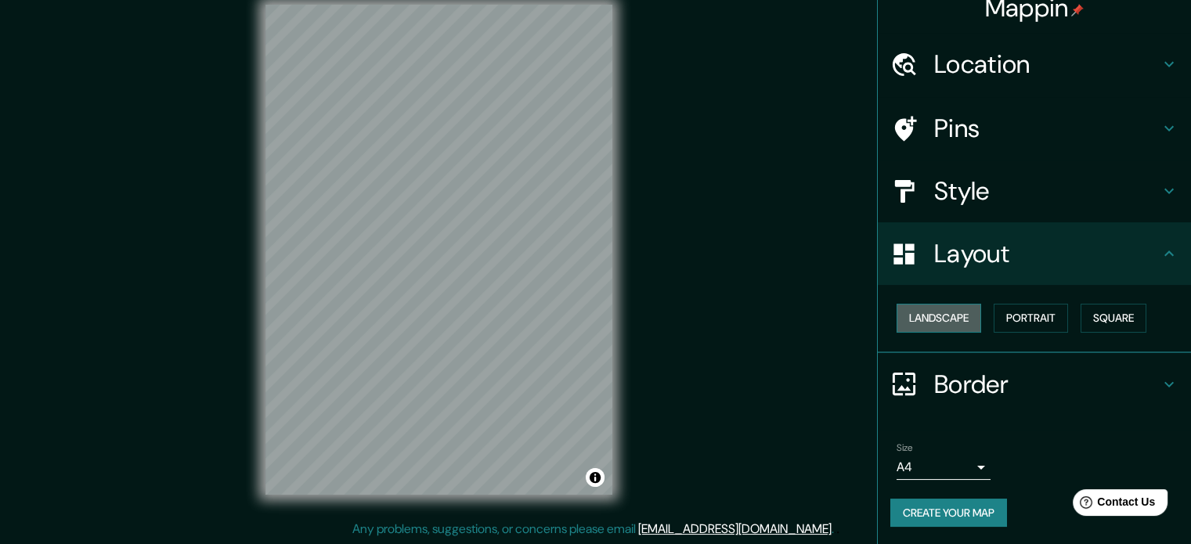
click at [931, 316] on button "Landscape" at bounding box center [939, 318] width 85 height 29
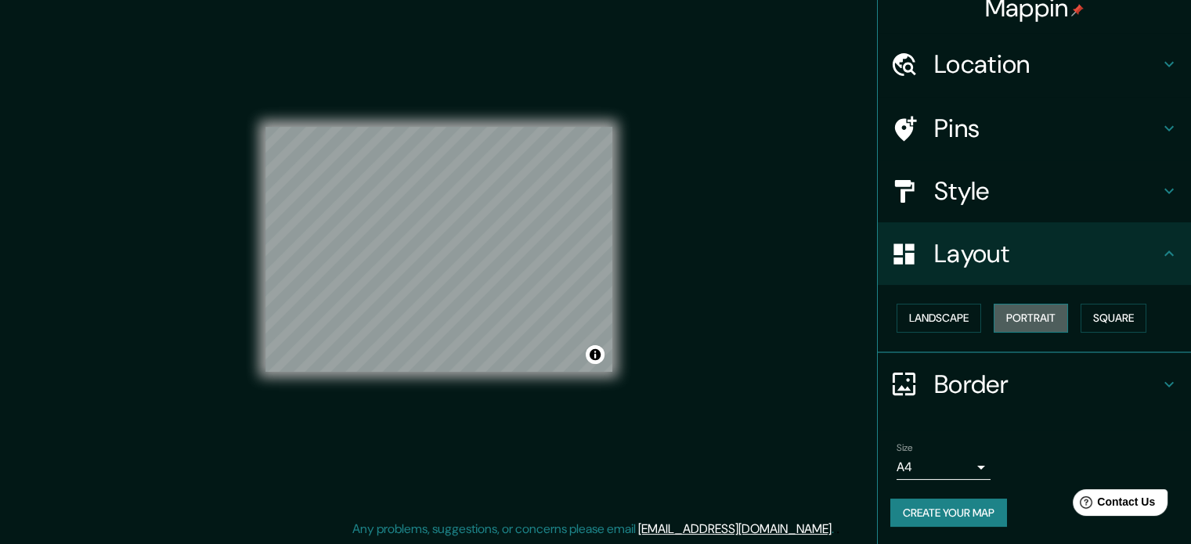
click at [1031, 316] on button "Portrait" at bounding box center [1031, 318] width 74 height 29
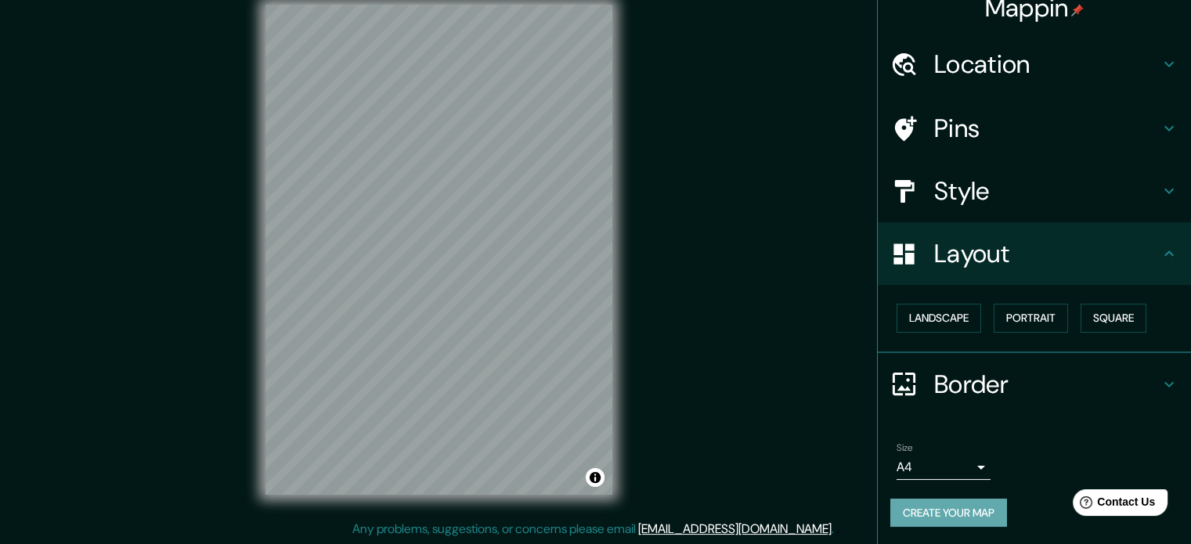
click at [955, 502] on button "Create your map" at bounding box center [949, 513] width 117 height 29
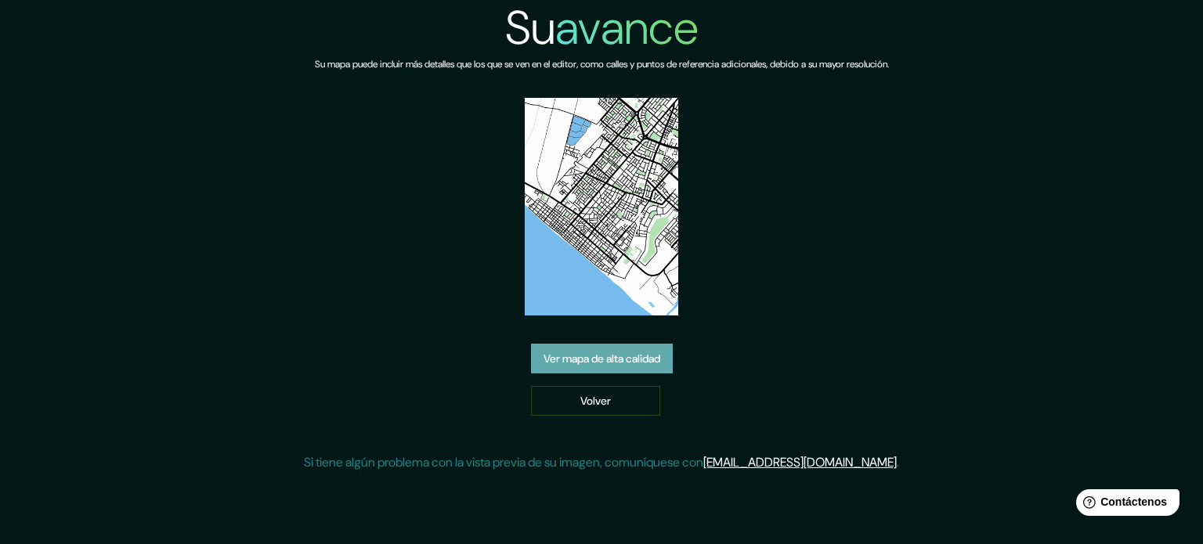
click at [667, 365] on link "Ver mapa de alta calidad" at bounding box center [602, 359] width 142 height 30
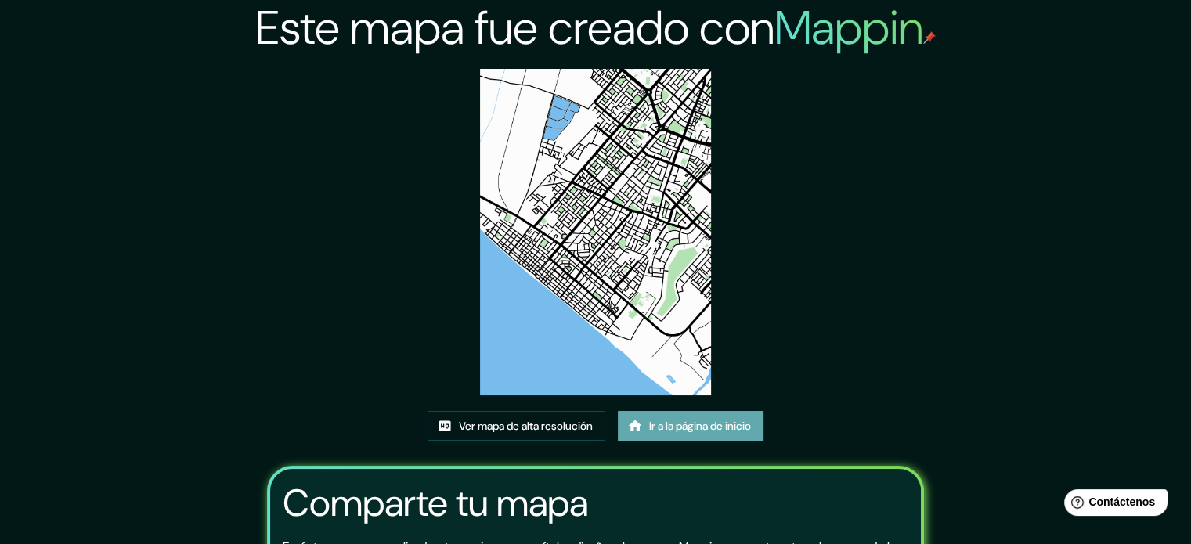
click at [670, 432] on font "Ir a la página de inicio" at bounding box center [700, 426] width 102 height 14
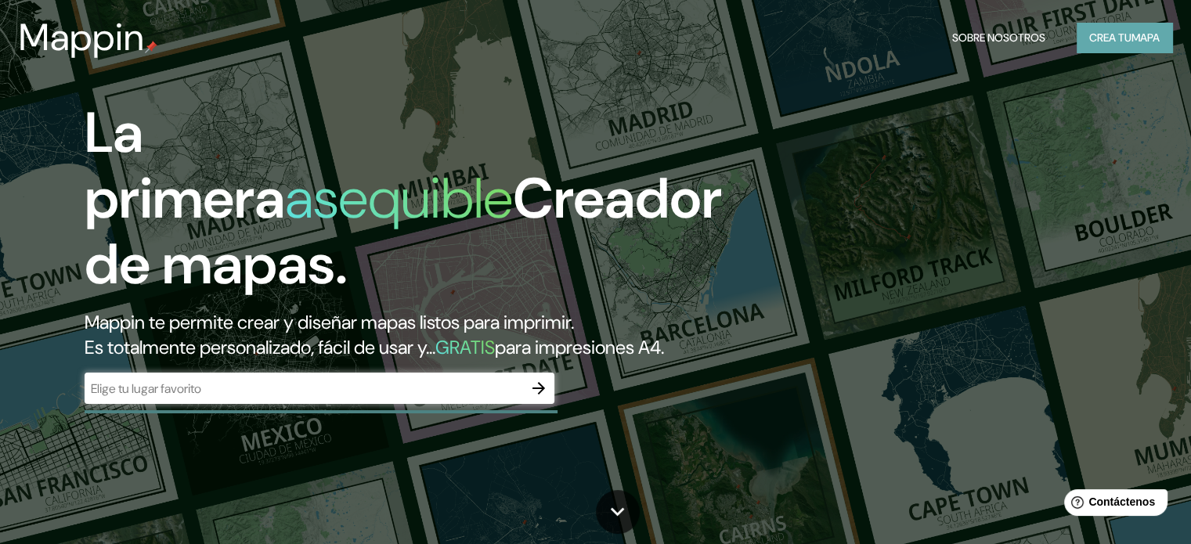
click at [1122, 45] on font "Crea tu" at bounding box center [1111, 37] width 42 height 20
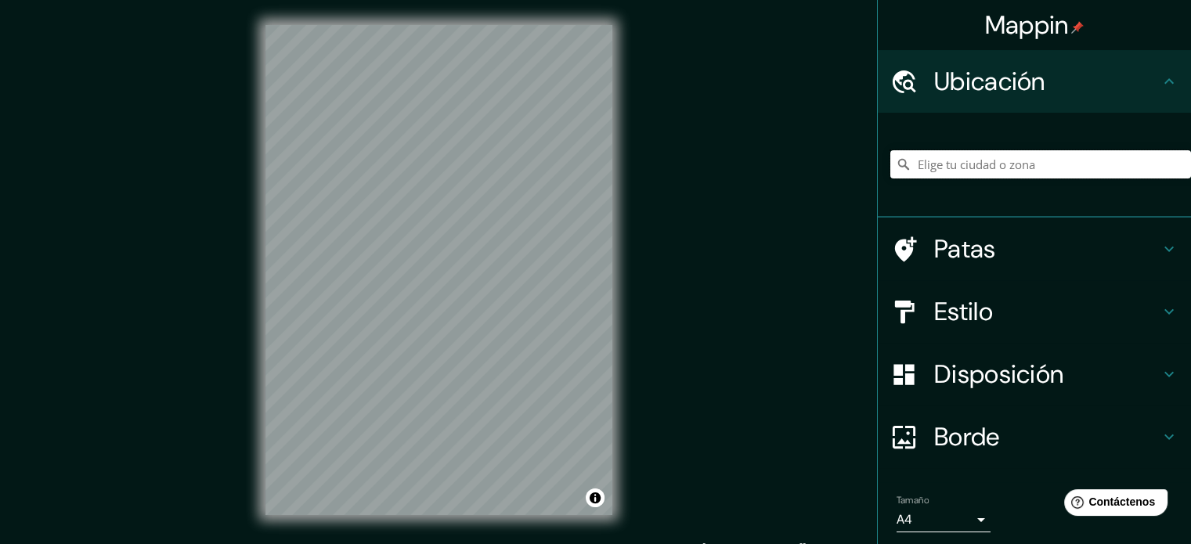
click at [996, 165] on input "Elige tu ciudad o zona" at bounding box center [1041, 164] width 301 height 28
click at [985, 165] on input "Elige tu ciudad o zona" at bounding box center [1041, 164] width 301 height 28
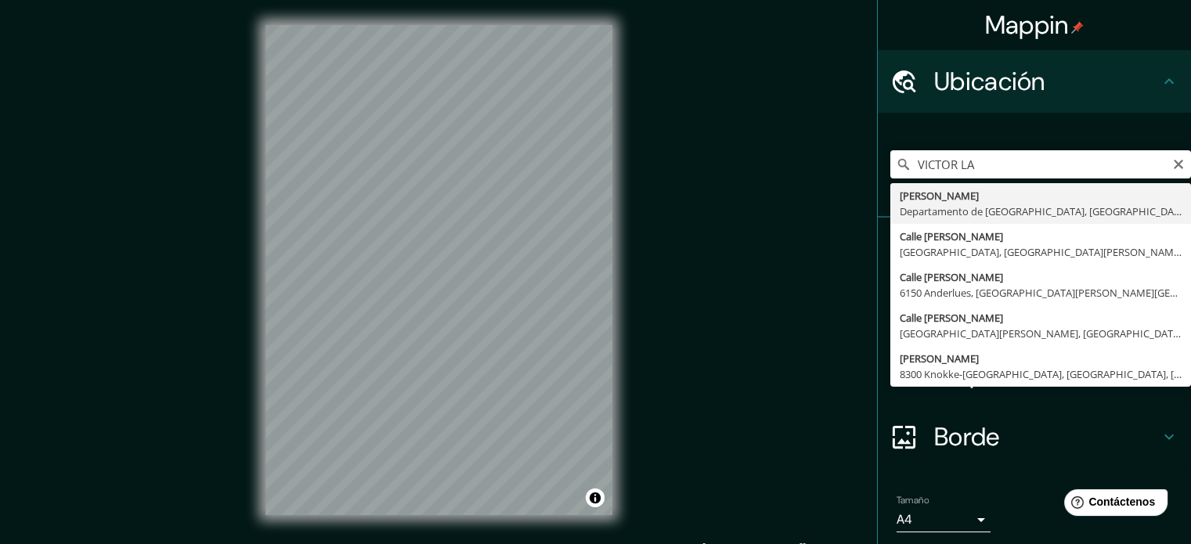
type input "[PERSON_NAME], Departamento de [GEOGRAPHIC_DATA], [GEOGRAPHIC_DATA]"
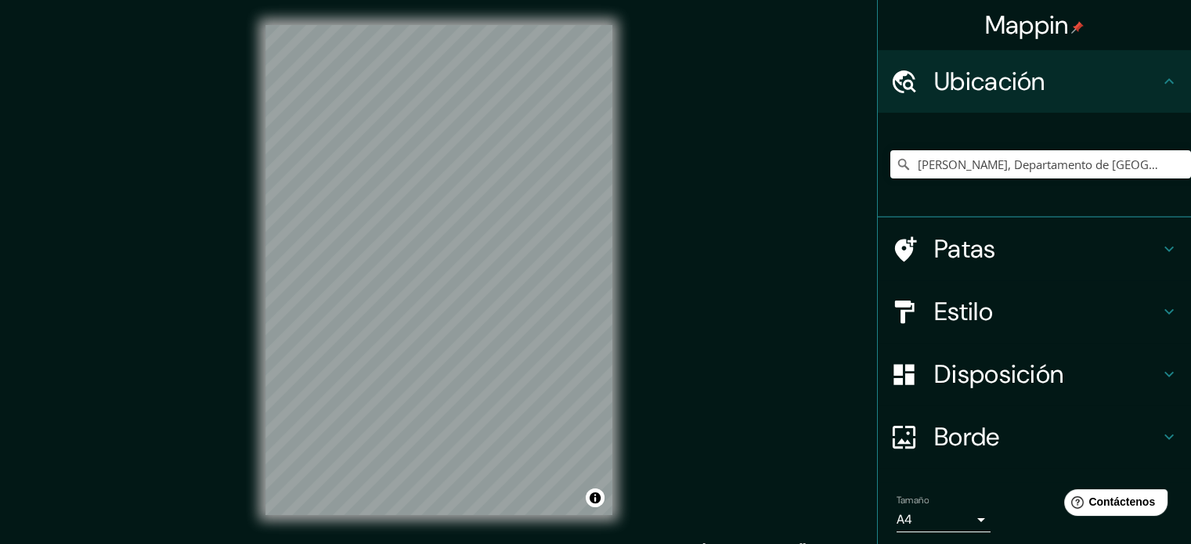
click at [976, 292] on div "Estilo" at bounding box center [1034, 311] width 313 height 63
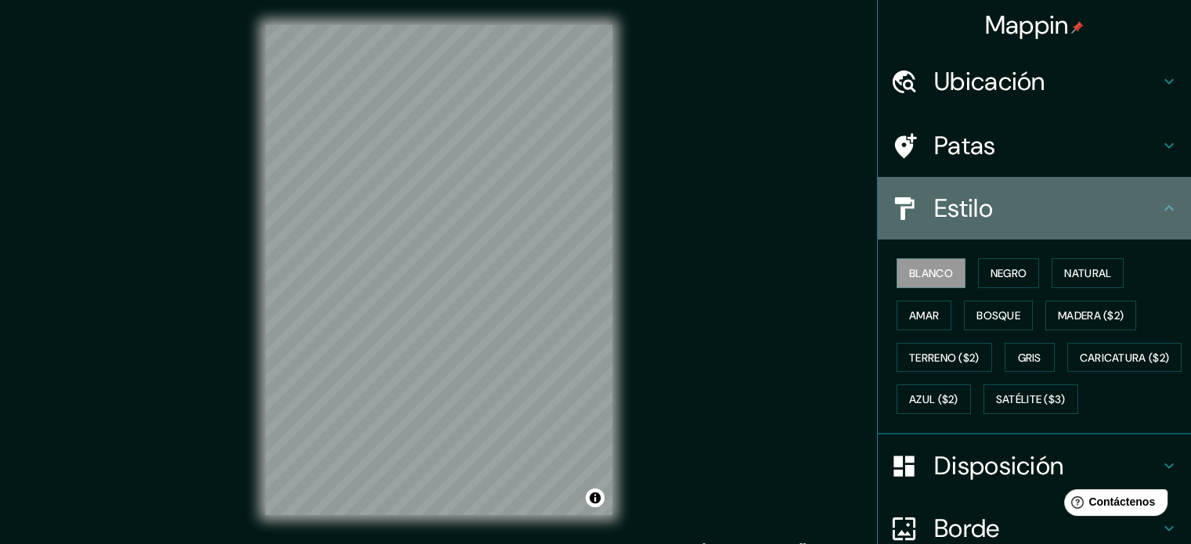
click at [1031, 222] on h4 "Estilo" at bounding box center [1047, 208] width 226 height 31
click at [1017, 211] on h4 "Estilo" at bounding box center [1047, 208] width 226 height 31
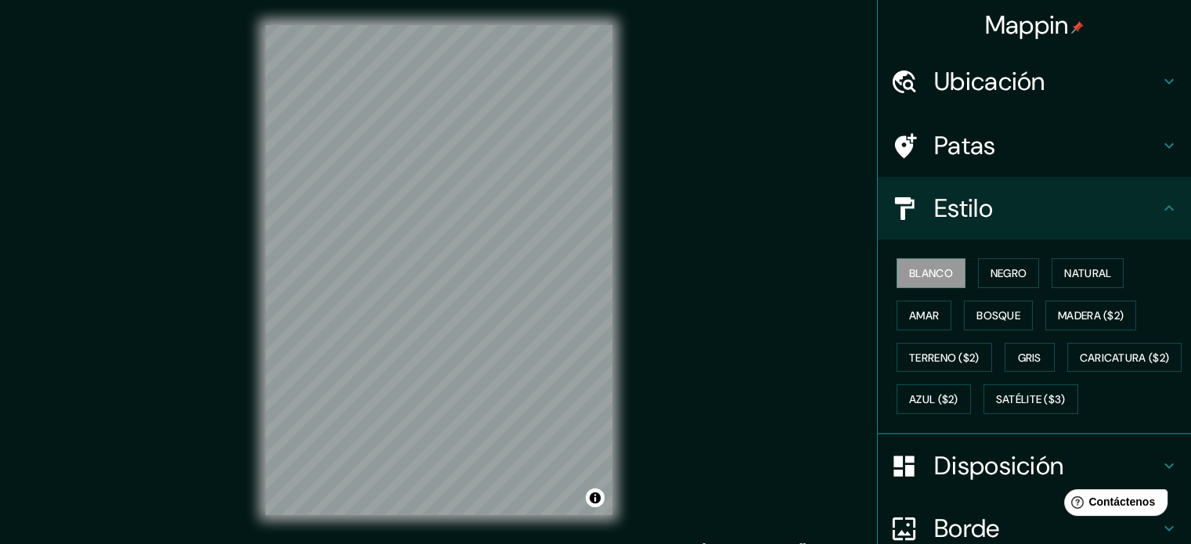
click at [1161, 204] on icon at bounding box center [1169, 208] width 19 height 19
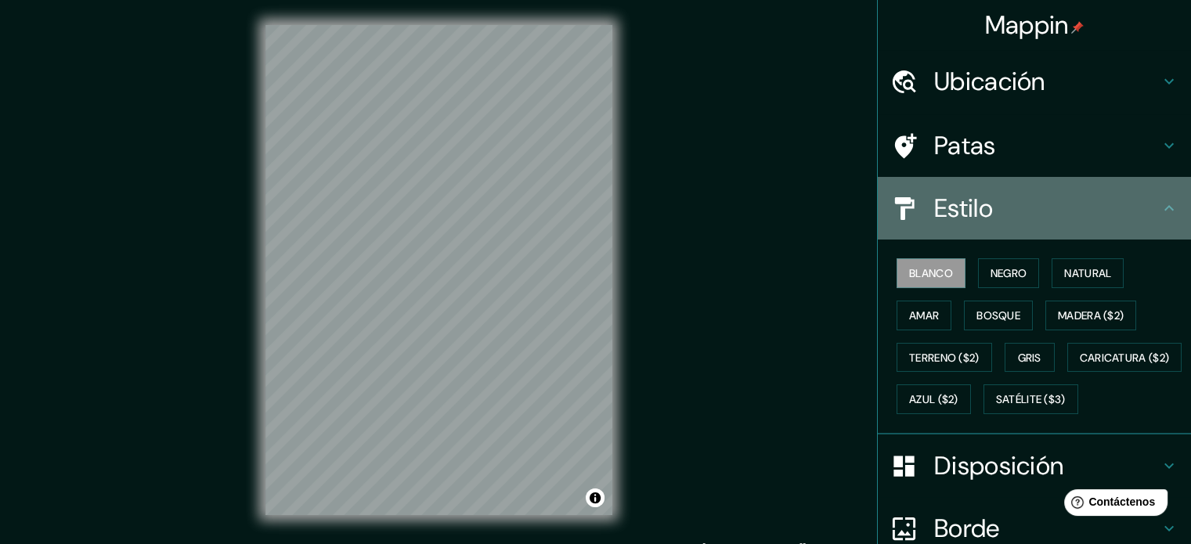
click at [1161, 204] on icon at bounding box center [1169, 208] width 19 height 19
click at [1160, 208] on icon at bounding box center [1169, 208] width 19 height 19
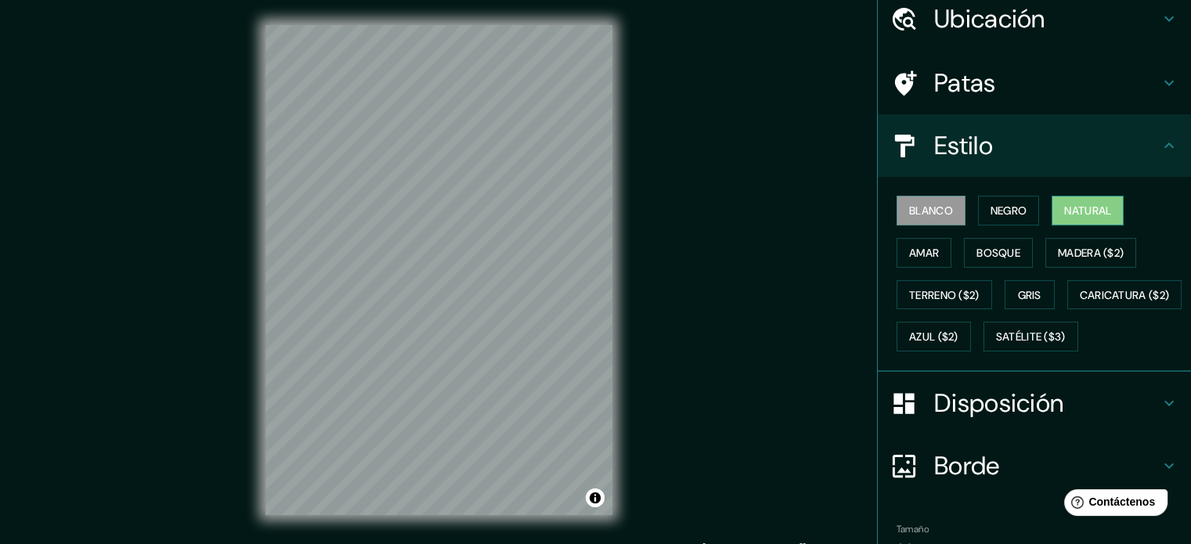
scroll to position [28, 0]
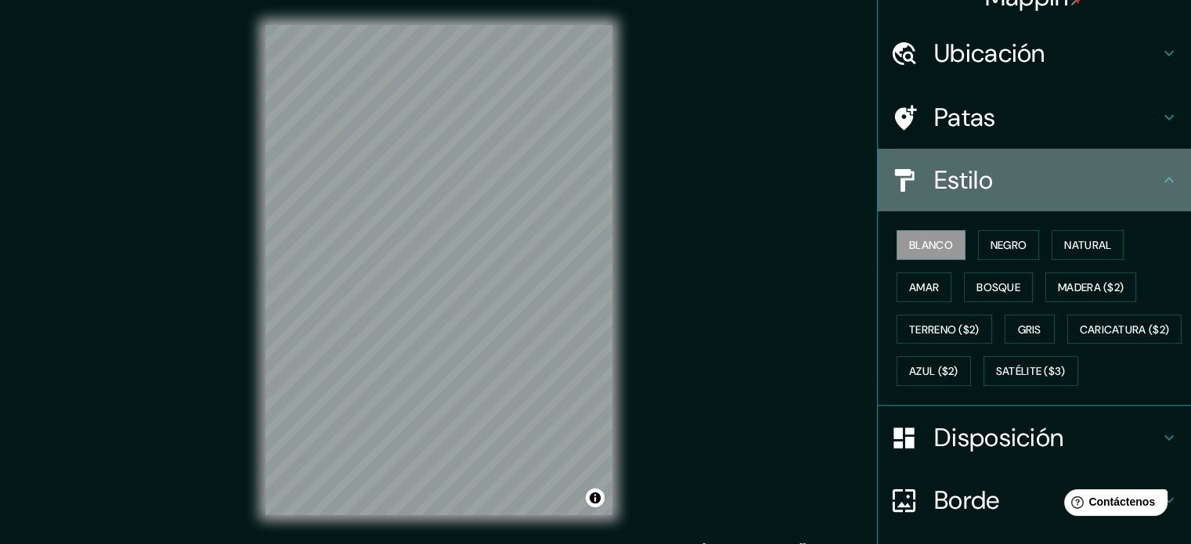
click at [1163, 179] on icon at bounding box center [1169, 180] width 19 height 19
click at [1160, 181] on icon at bounding box center [1169, 180] width 19 height 19
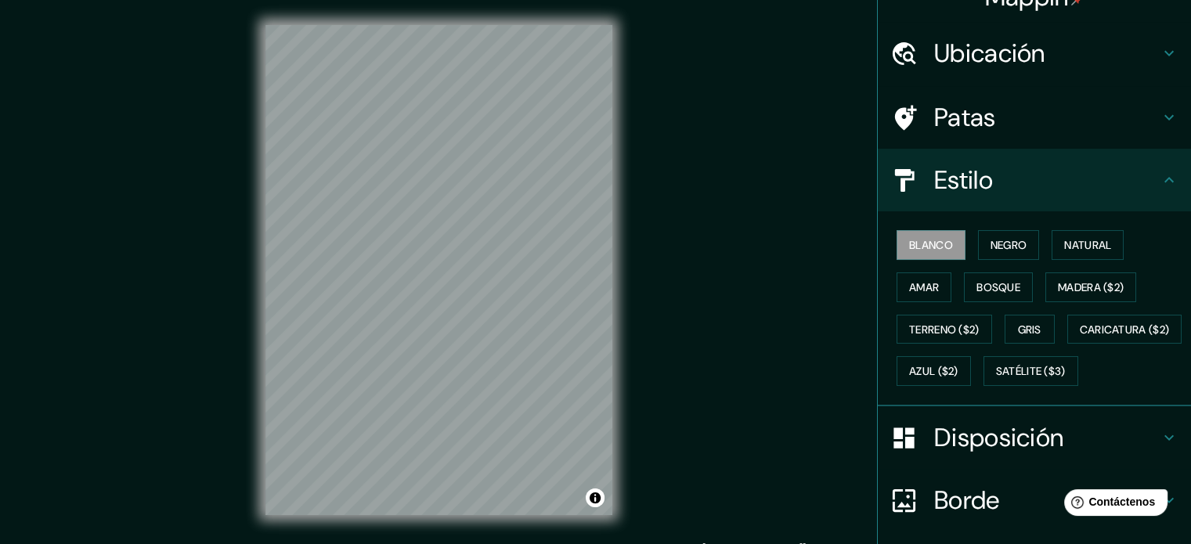
click at [1160, 178] on icon at bounding box center [1169, 180] width 19 height 19
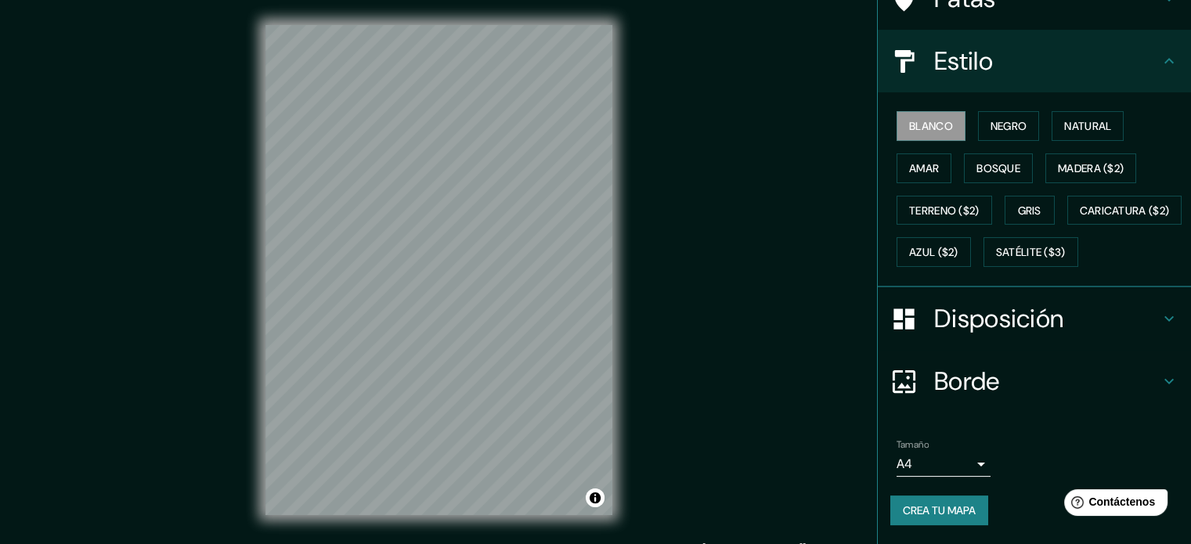
click at [1009, 317] on font "Disposición" at bounding box center [998, 318] width 129 height 33
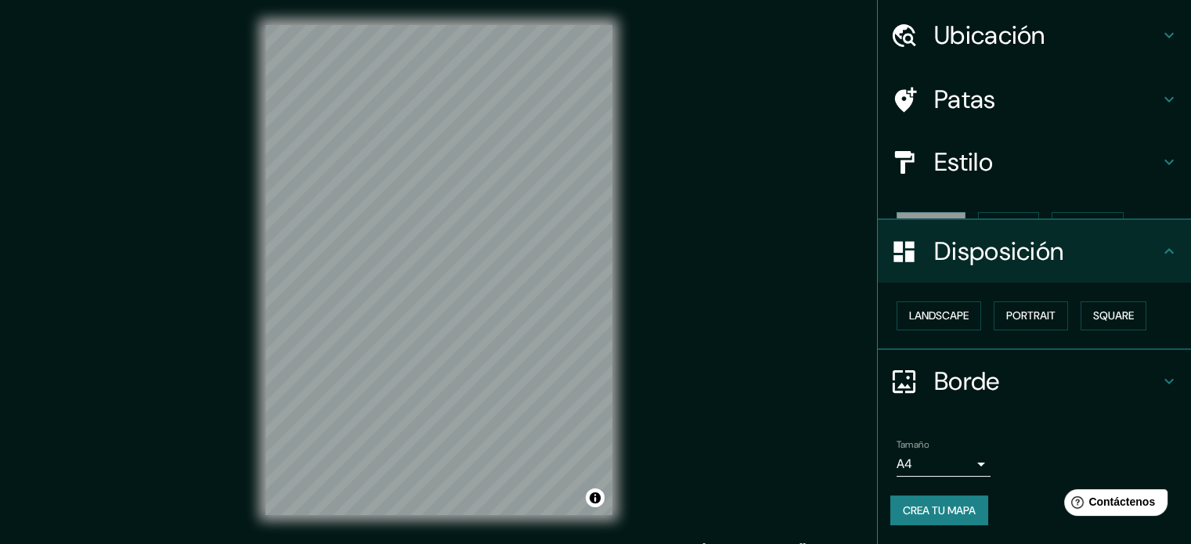
scroll to position [19, 0]
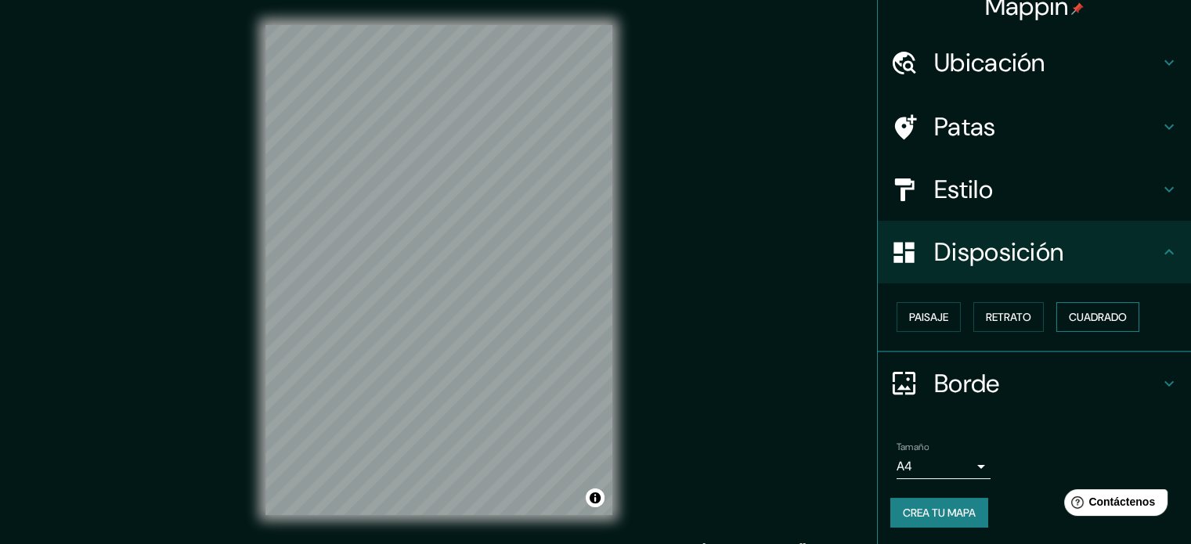
click at [1076, 314] on font "Cuadrado" at bounding box center [1098, 317] width 58 height 14
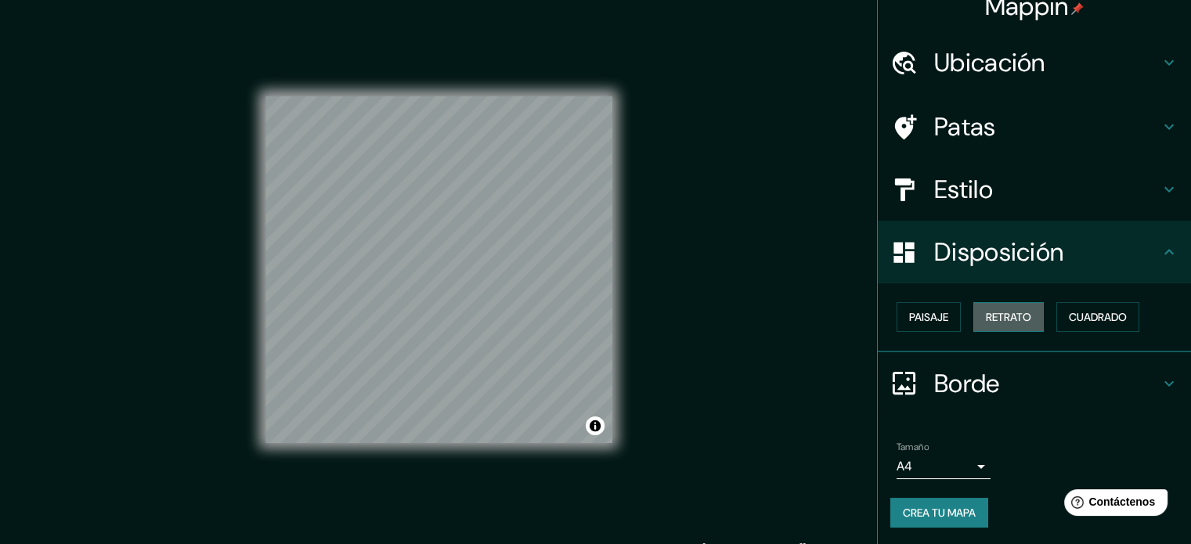
click at [986, 317] on font "Retrato" at bounding box center [1008, 317] width 45 height 14
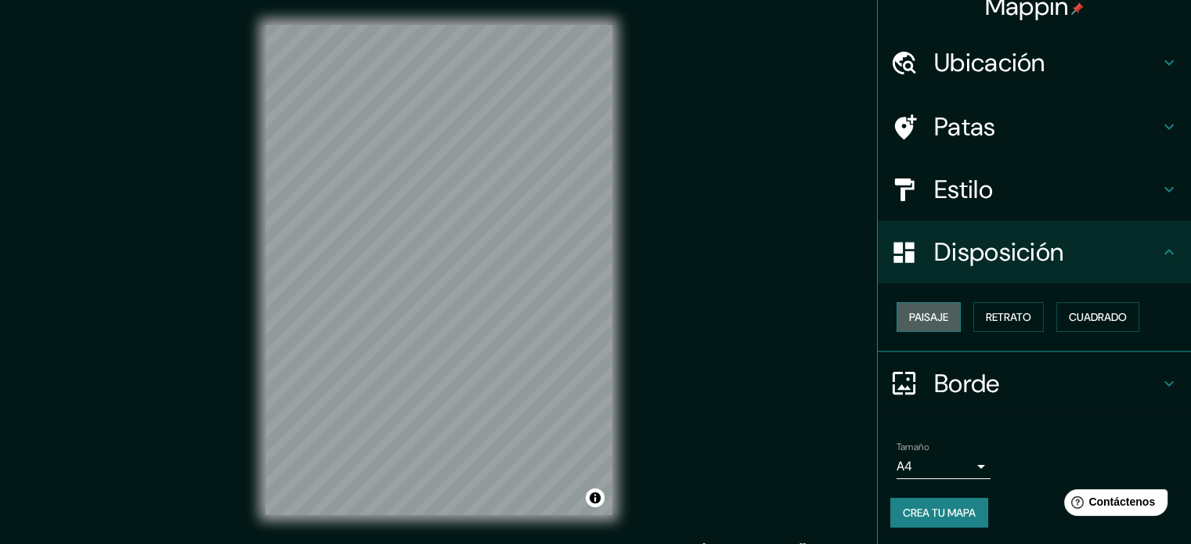
click at [913, 319] on font "Paisaje" at bounding box center [928, 317] width 39 height 14
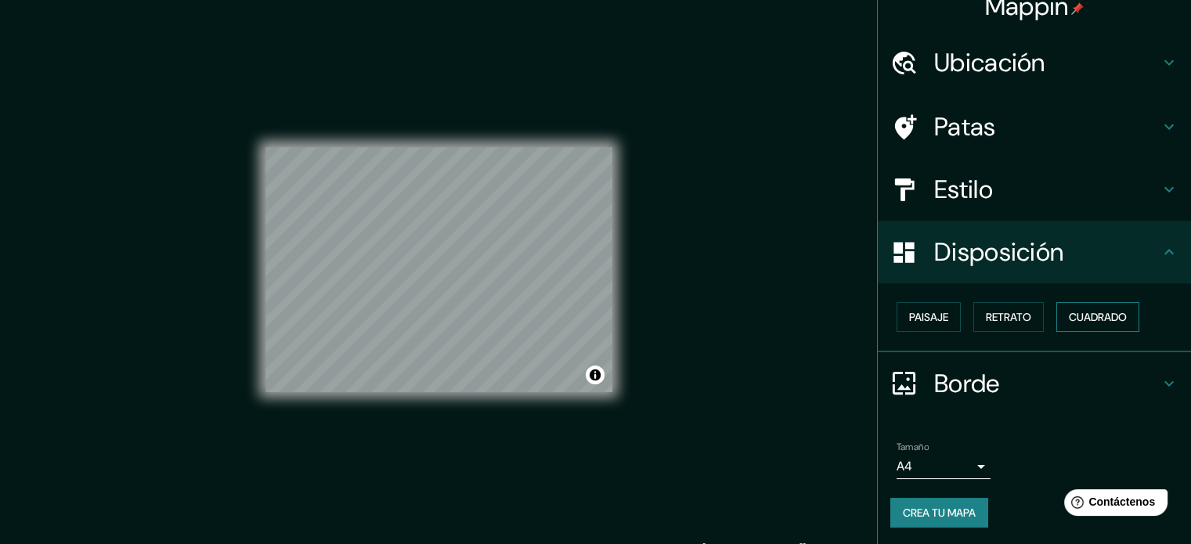
click at [1091, 310] on font "Cuadrado" at bounding box center [1098, 317] width 58 height 14
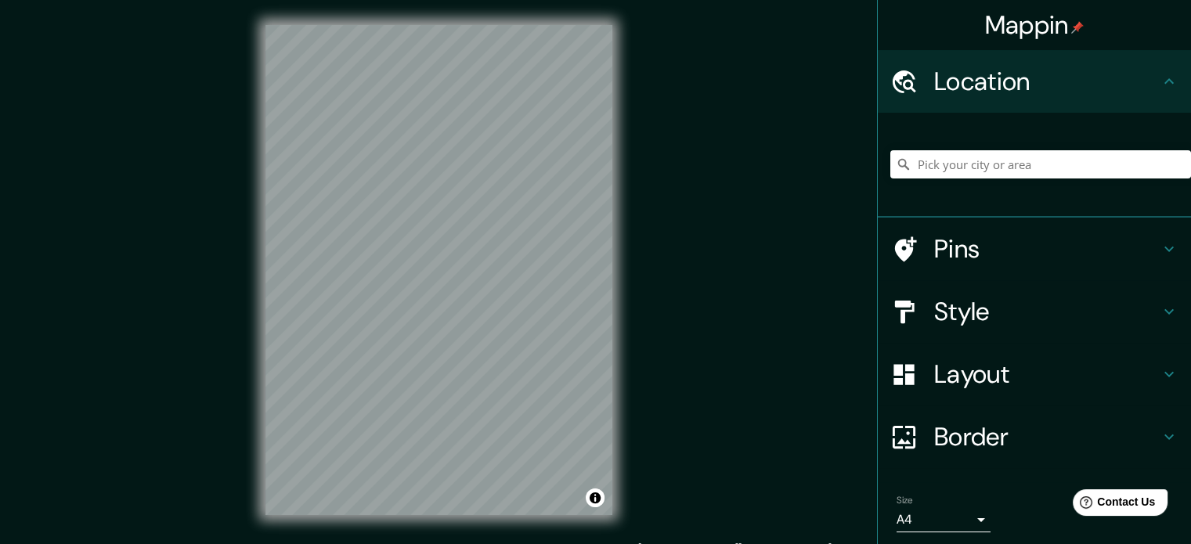
click at [891, 146] on div at bounding box center [1041, 164] width 301 height 78
click at [905, 155] on input "Pick your city or area" at bounding box center [1041, 164] width 301 height 28
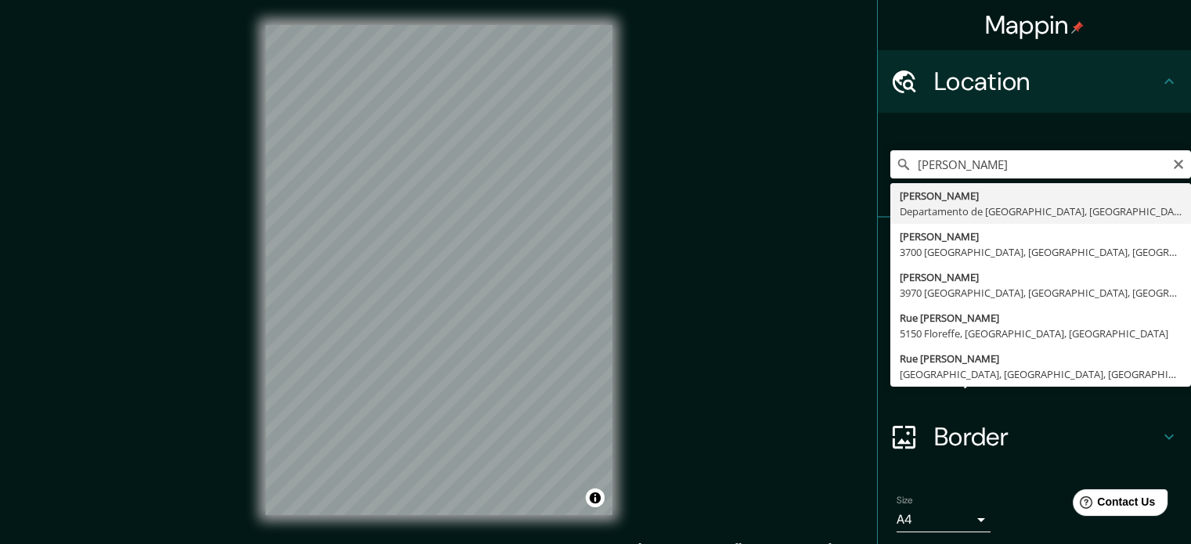
type input "[PERSON_NAME], Departamento de [GEOGRAPHIC_DATA], [GEOGRAPHIC_DATA]"
